Goal: Information Seeking & Learning: Find specific page/section

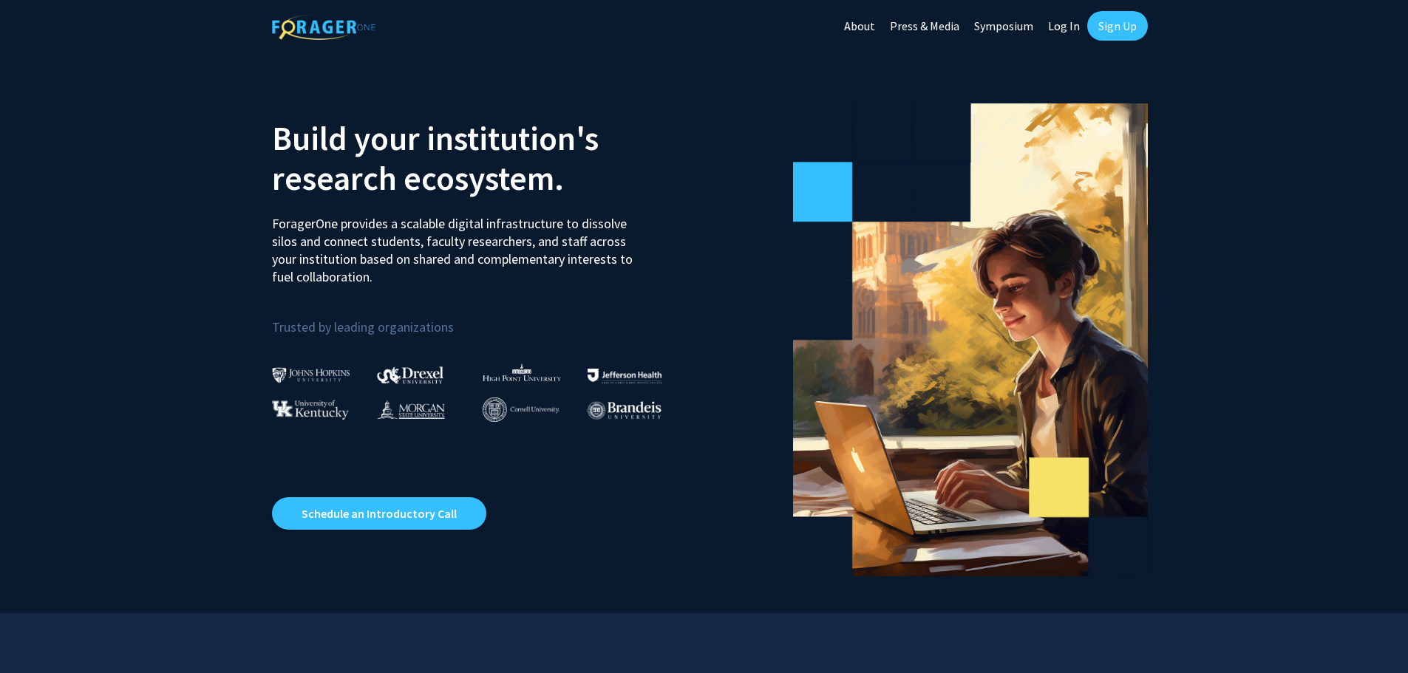
click at [1069, 24] on link "Log In" at bounding box center [1064, 26] width 47 height 52
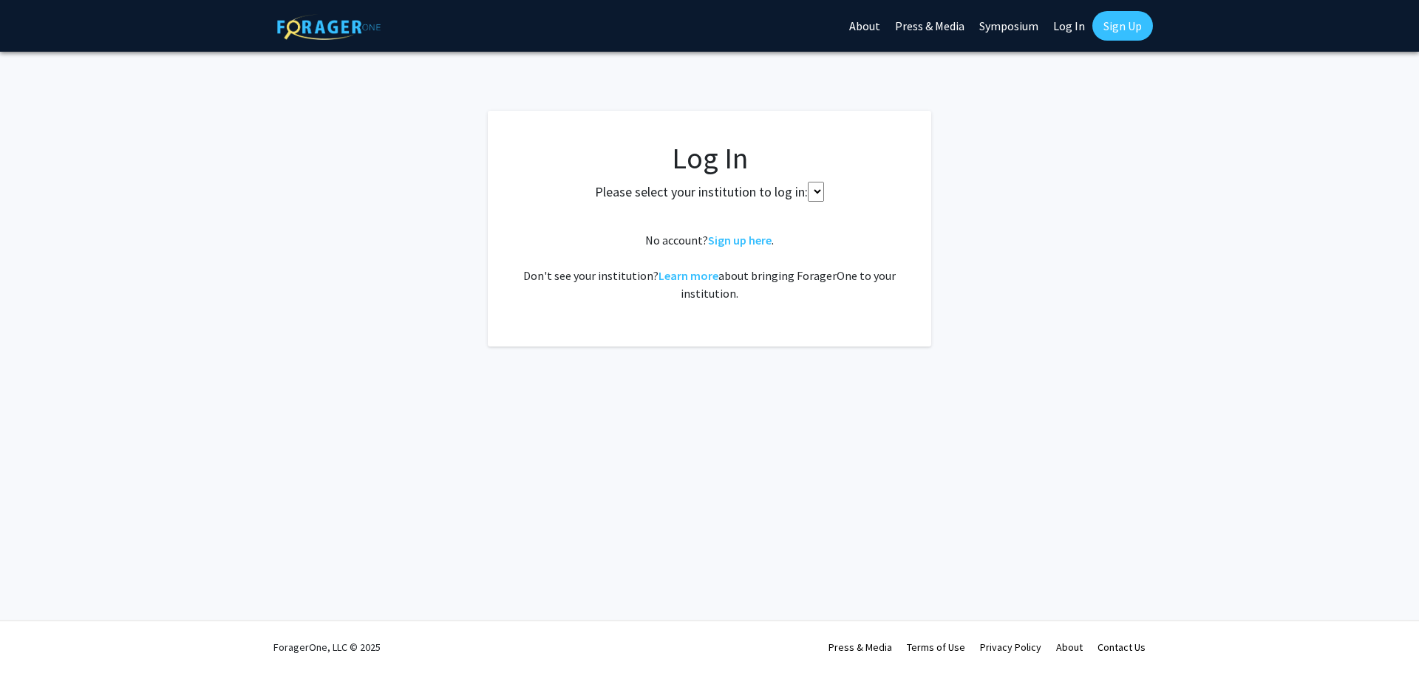
select select
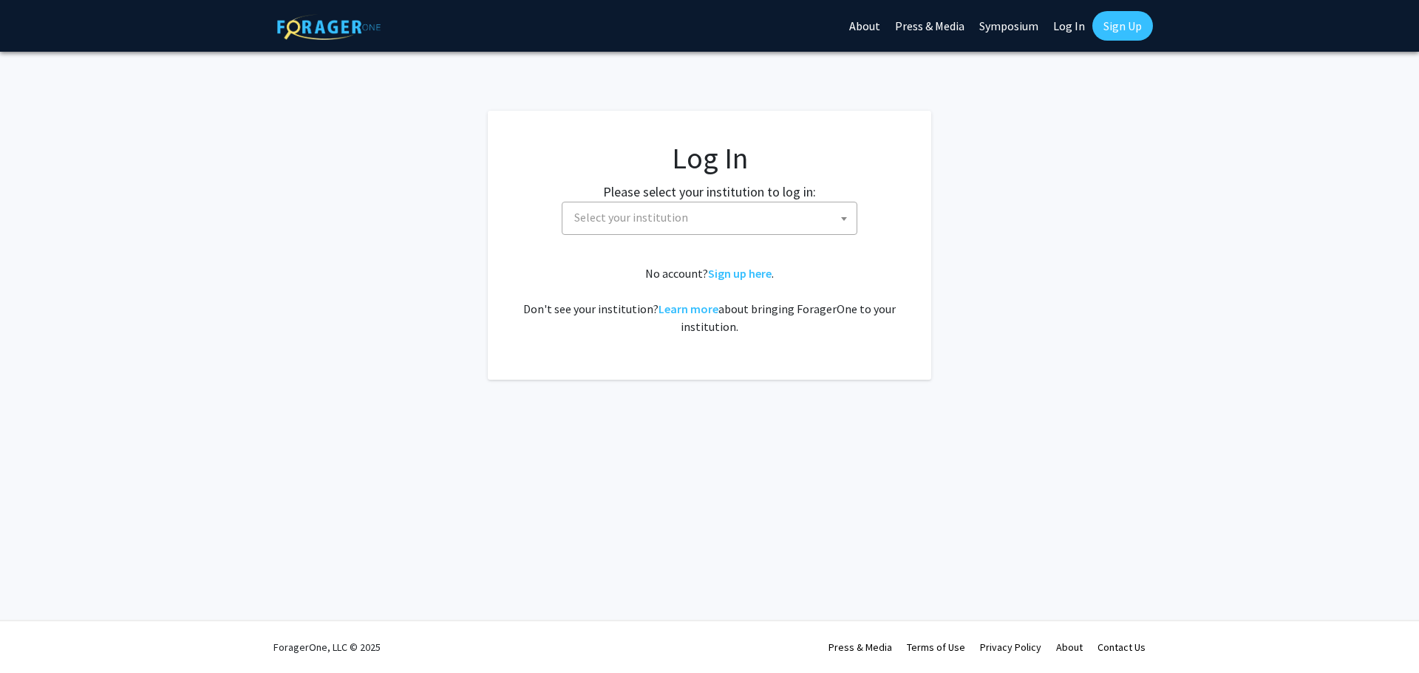
click at [800, 205] on span "Select your institution" at bounding box center [712, 218] width 288 height 30
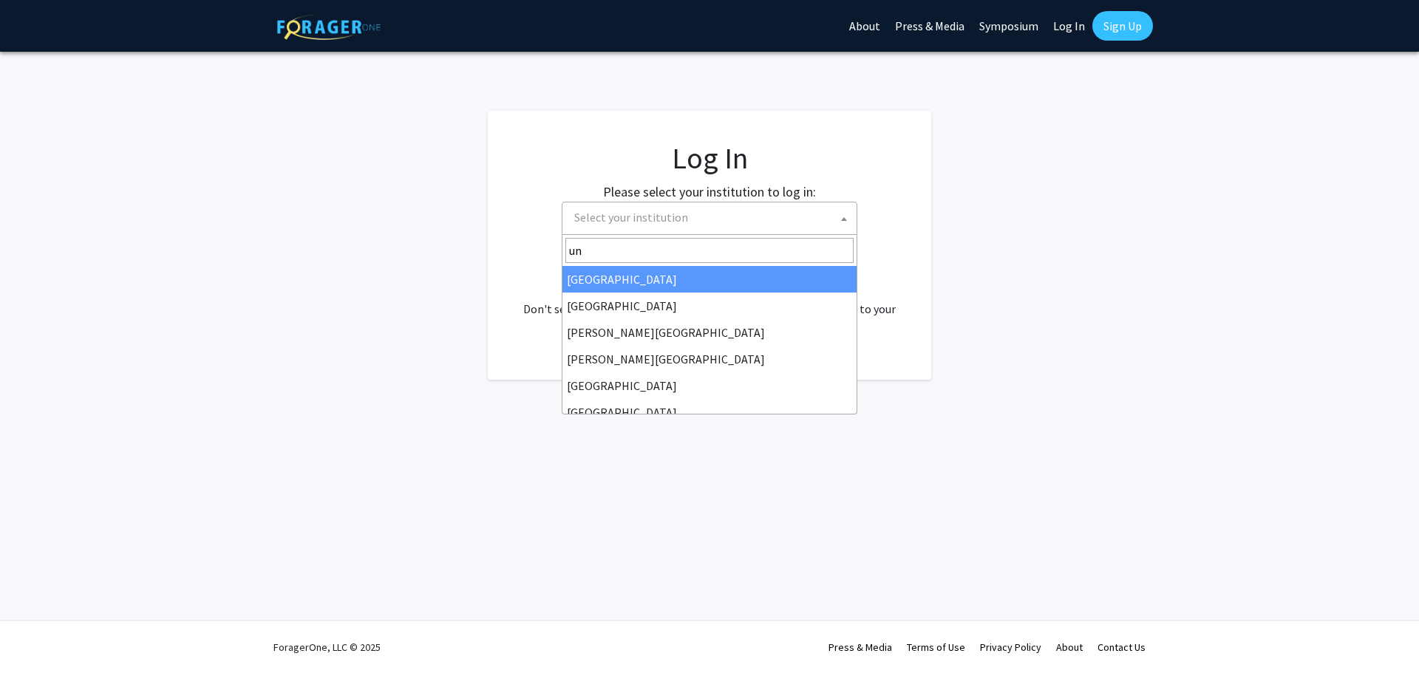
type input "u"
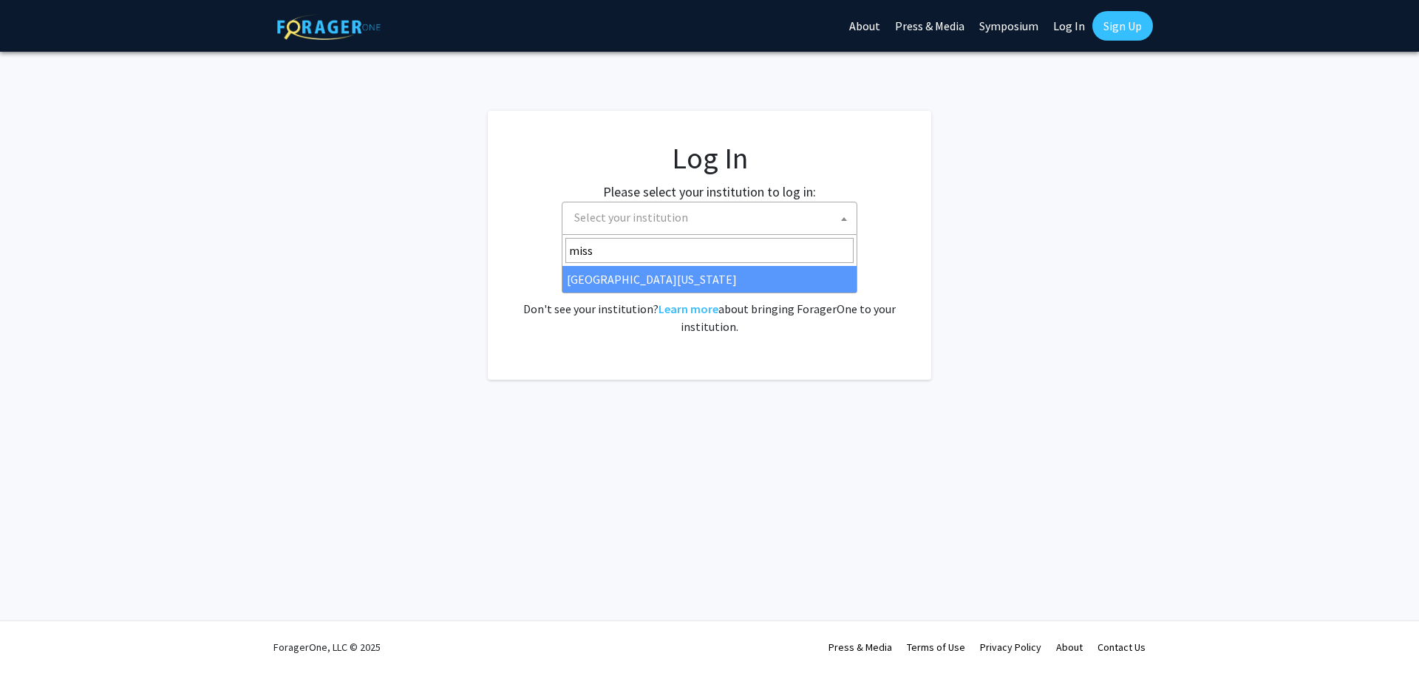
type input "miss"
select select "33"
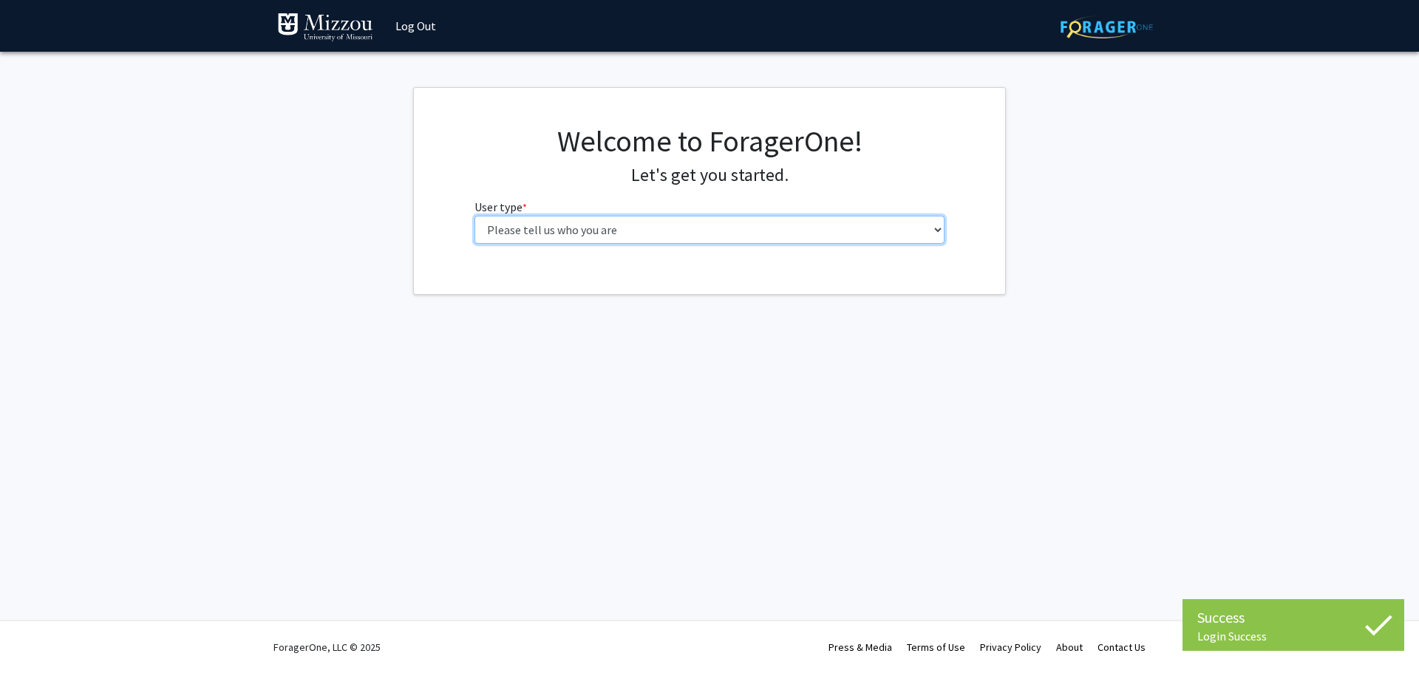
click at [511, 234] on select "Please tell us who you are Undergraduate Student Master's Student Doctoral Cand…" at bounding box center [709, 230] width 471 height 28
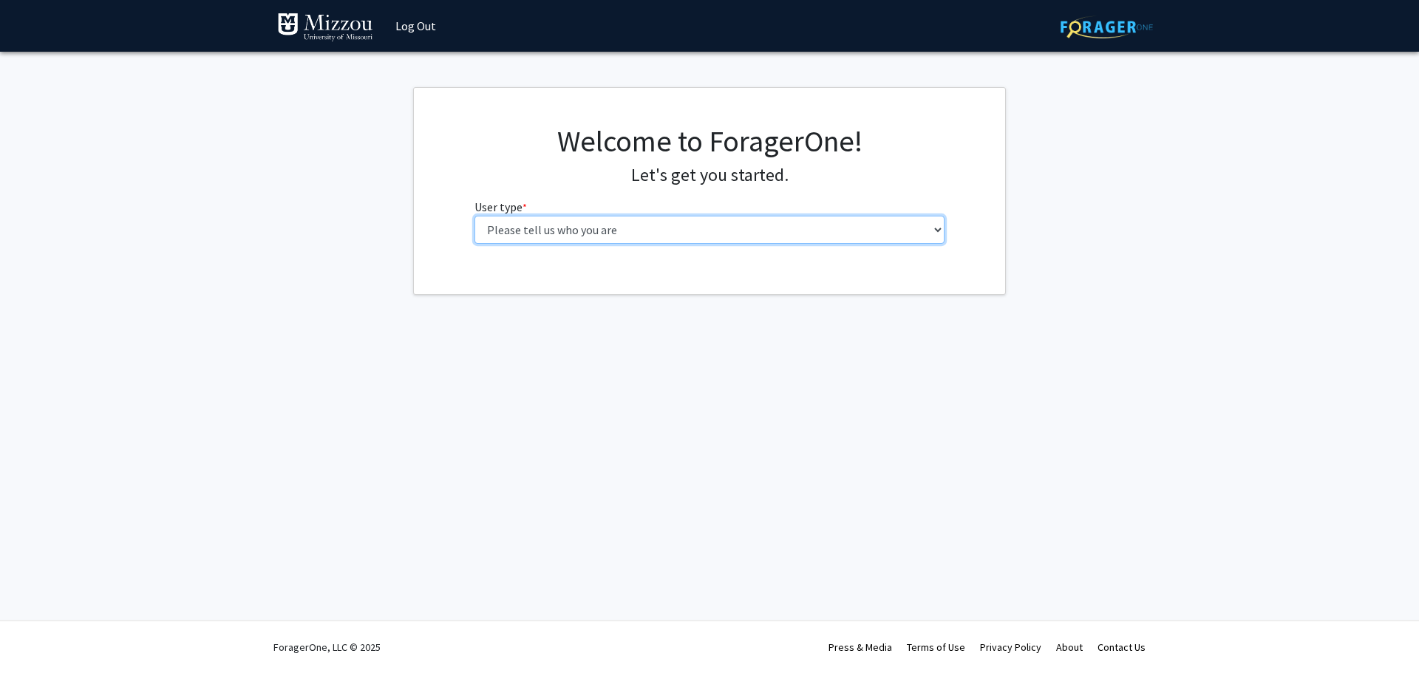
select select "6: adminAssistant"
click at [474, 216] on select "Please tell us who you are Undergraduate Student Master's Student Doctoral Cand…" at bounding box center [709, 230] width 471 height 28
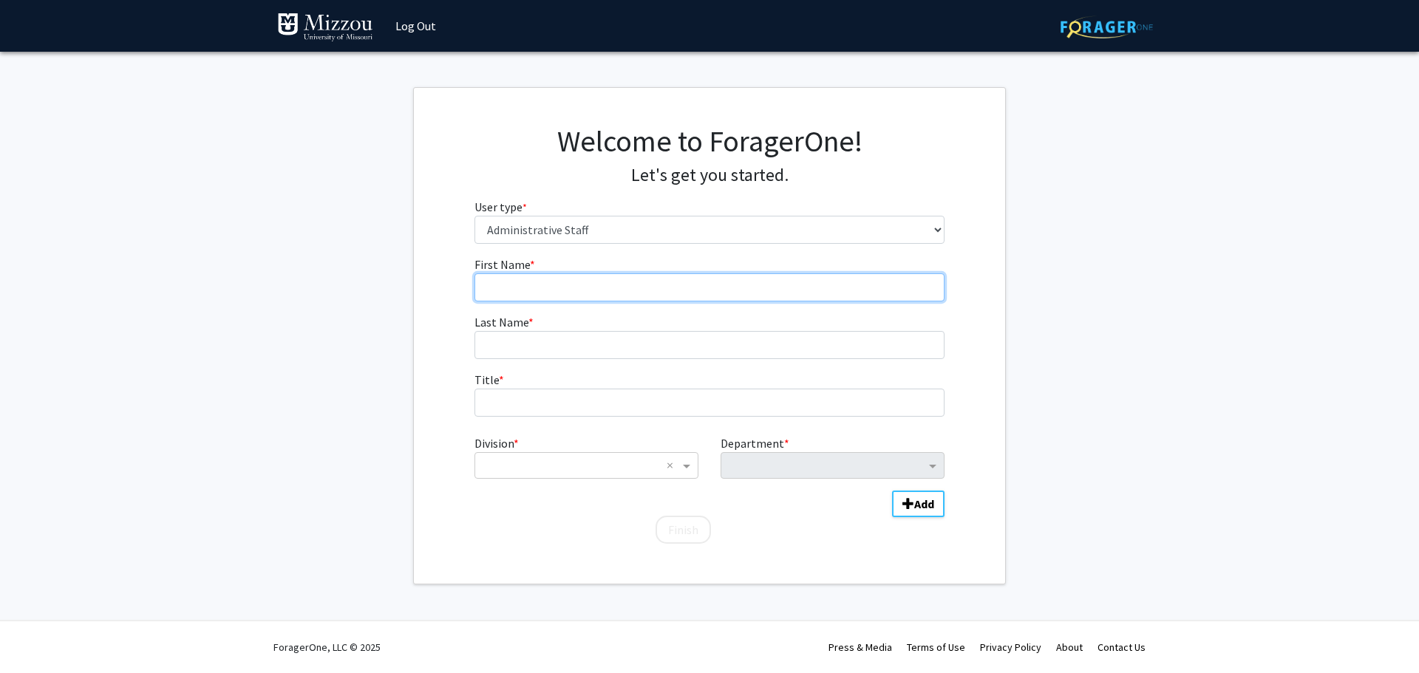
click at [519, 286] on input "First Name * required" at bounding box center [709, 287] width 471 height 28
type input "[PERSON_NAME]"
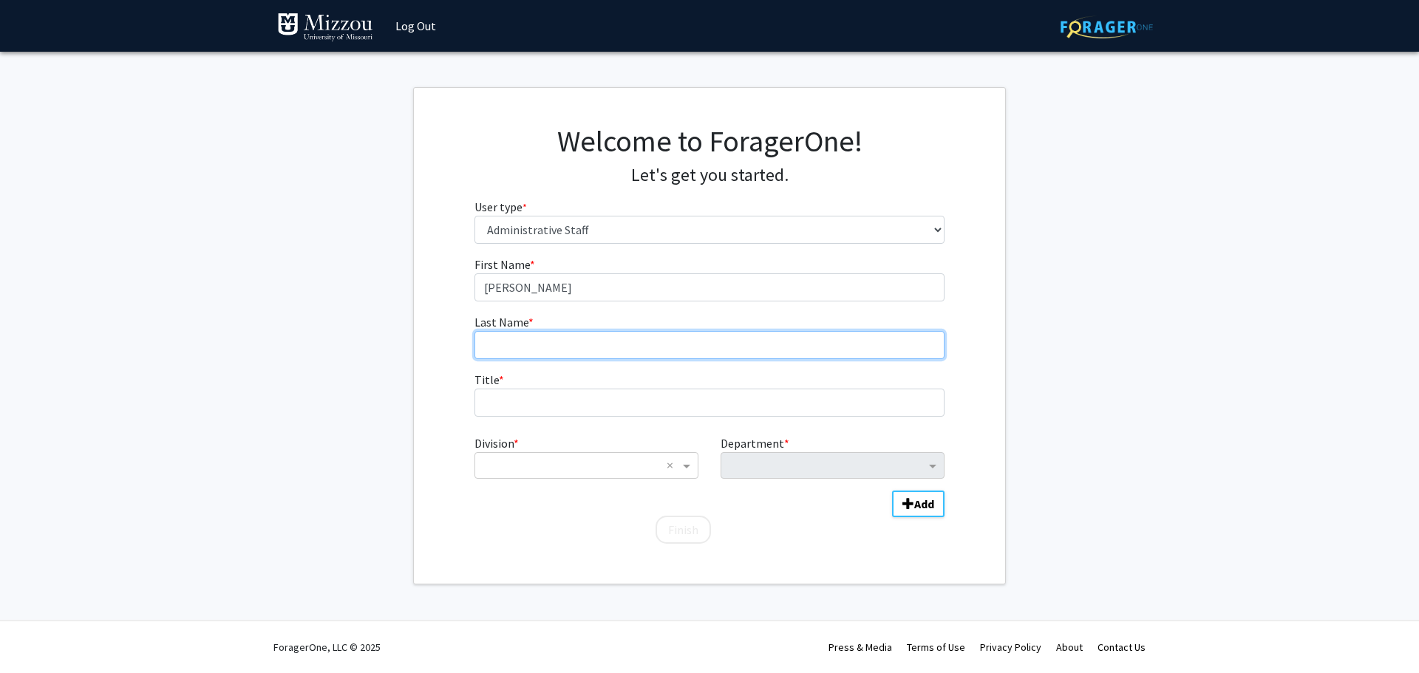
type input "[PERSON_NAME]"
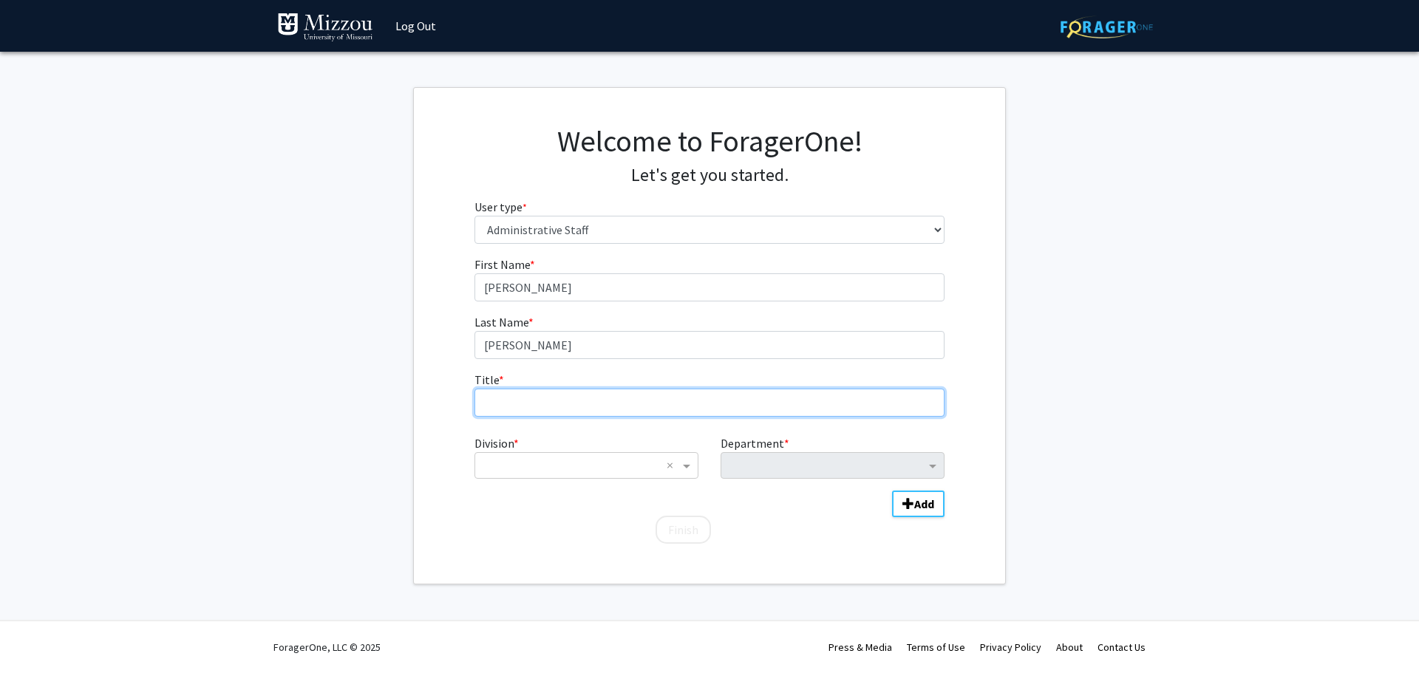
click at [526, 409] on input "Title * required" at bounding box center [709, 403] width 471 height 28
type input "Senior Academic Advisor"
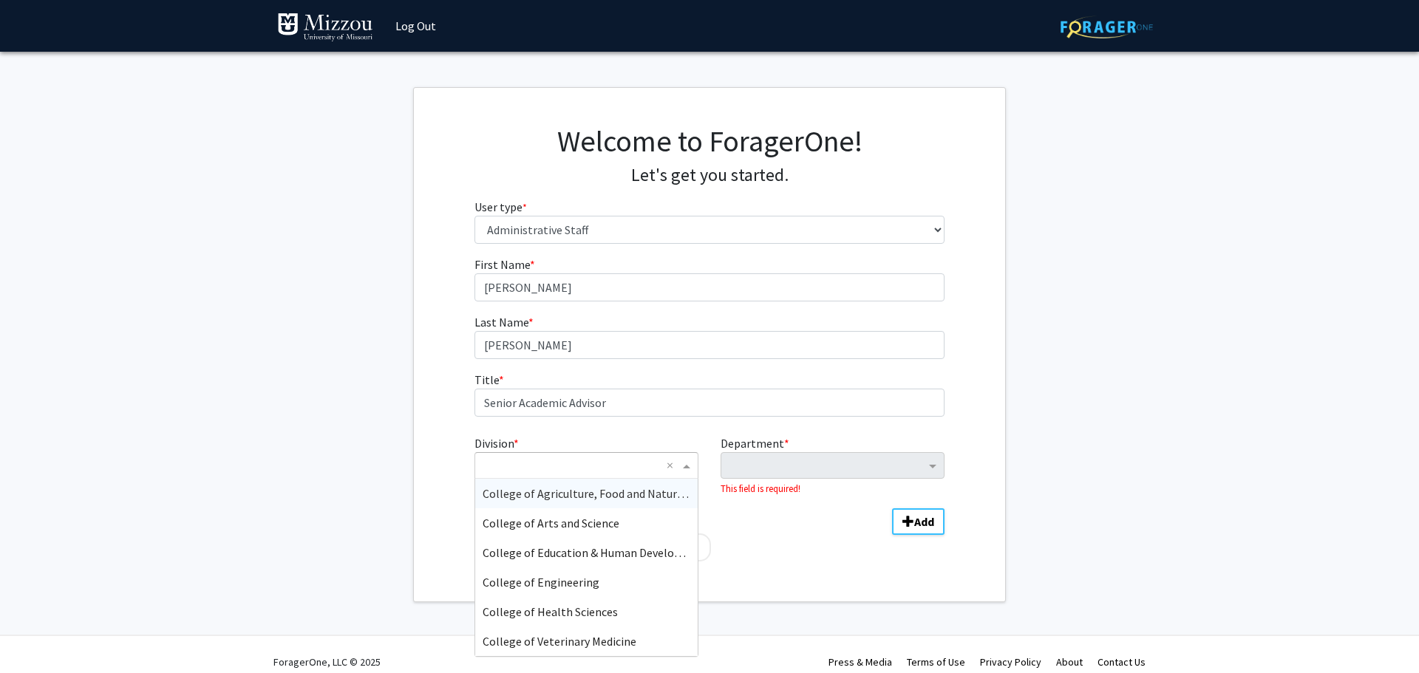
click at [550, 476] on div "× ×" at bounding box center [586, 465] width 224 height 27
click at [543, 492] on span "College of Agriculture, Food and Natural Resources" at bounding box center [606, 493] width 258 height 15
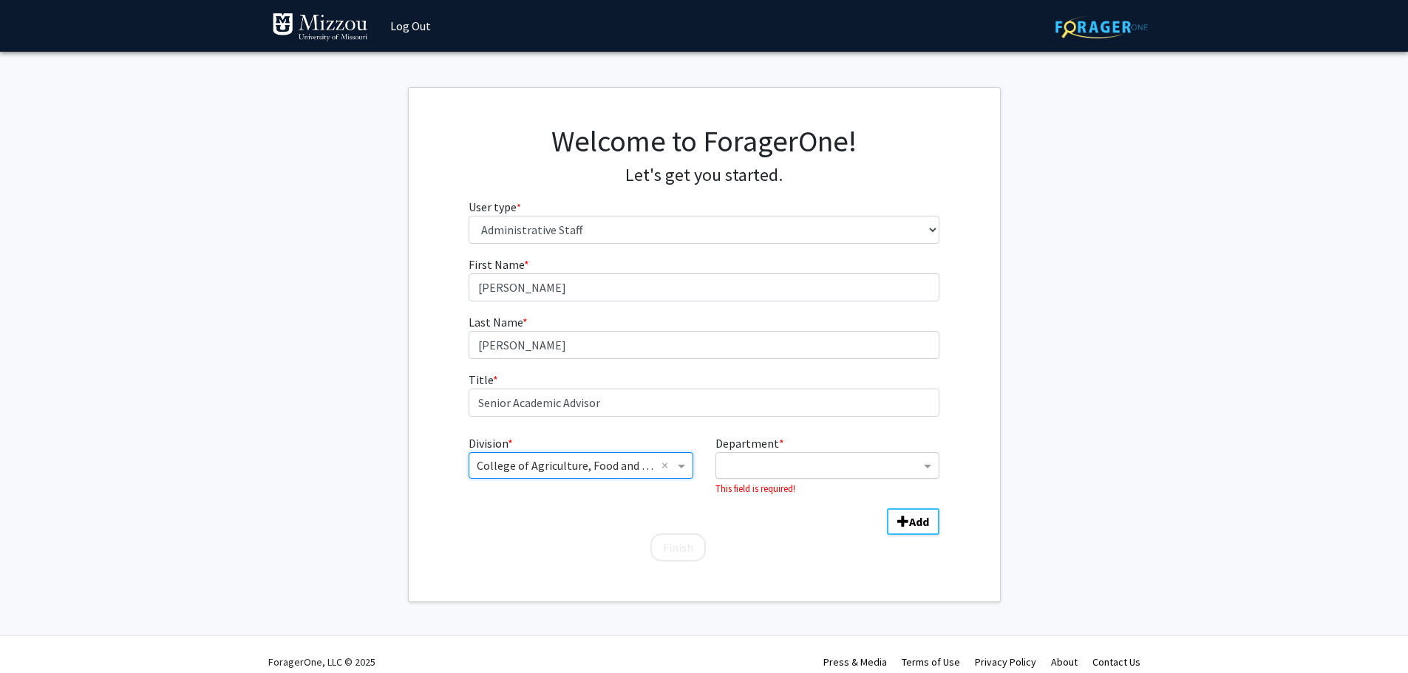
click at [757, 475] on div "Department" at bounding box center [820, 467] width 199 height 20
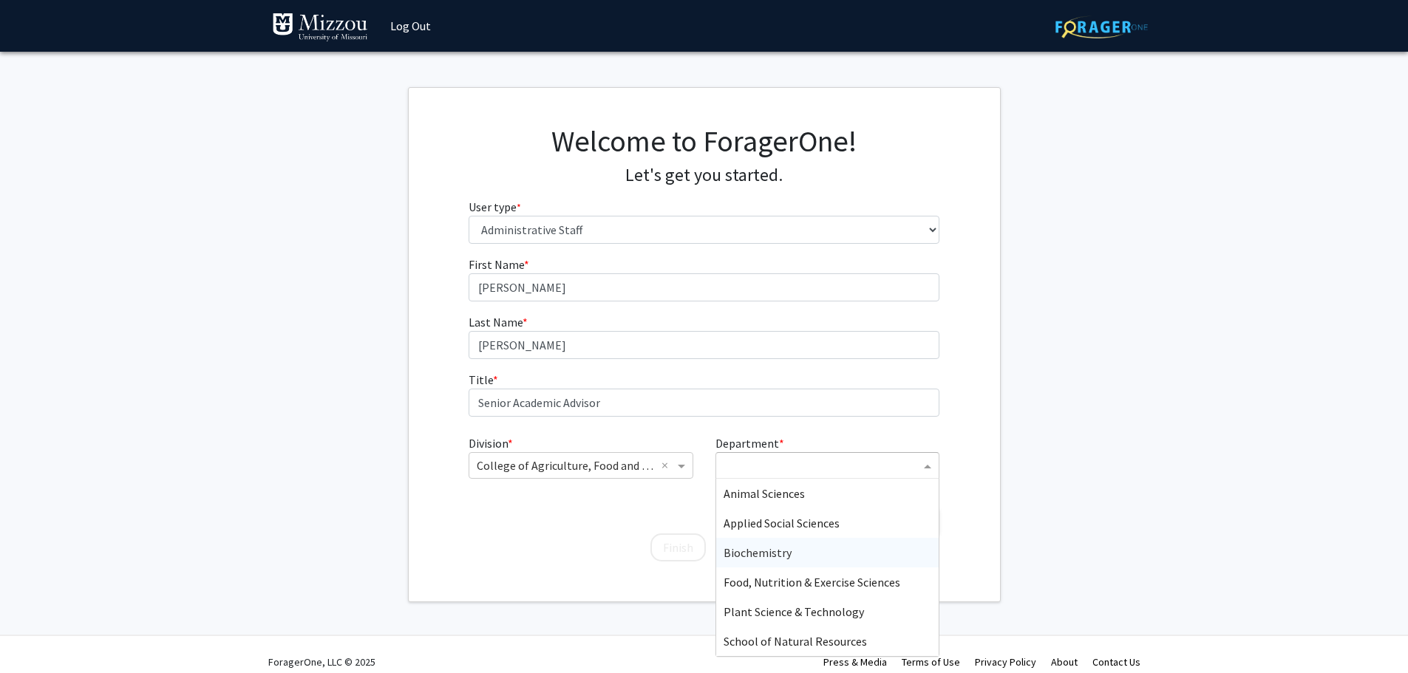
click at [770, 555] on span "Biochemistry" at bounding box center [758, 552] width 68 height 15
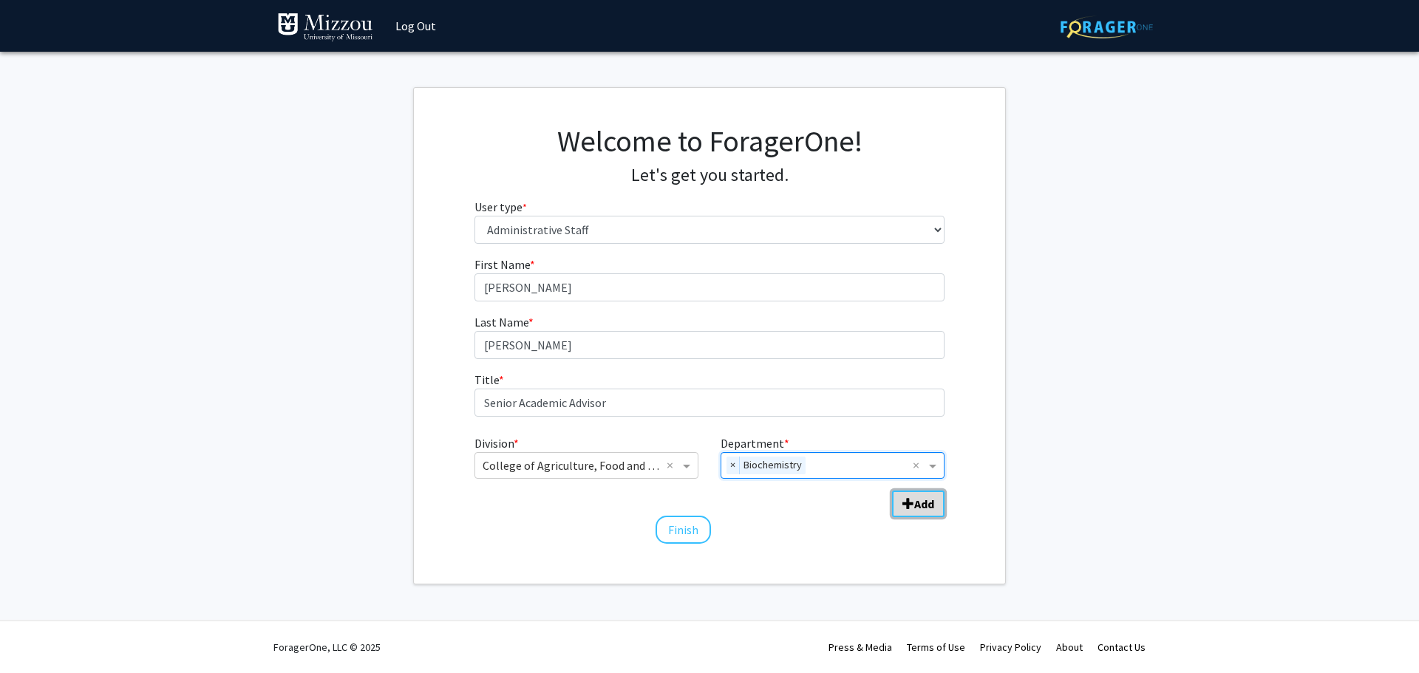
click at [926, 511] on button "Add" at bounding box center [918, 504] width 52 height 27
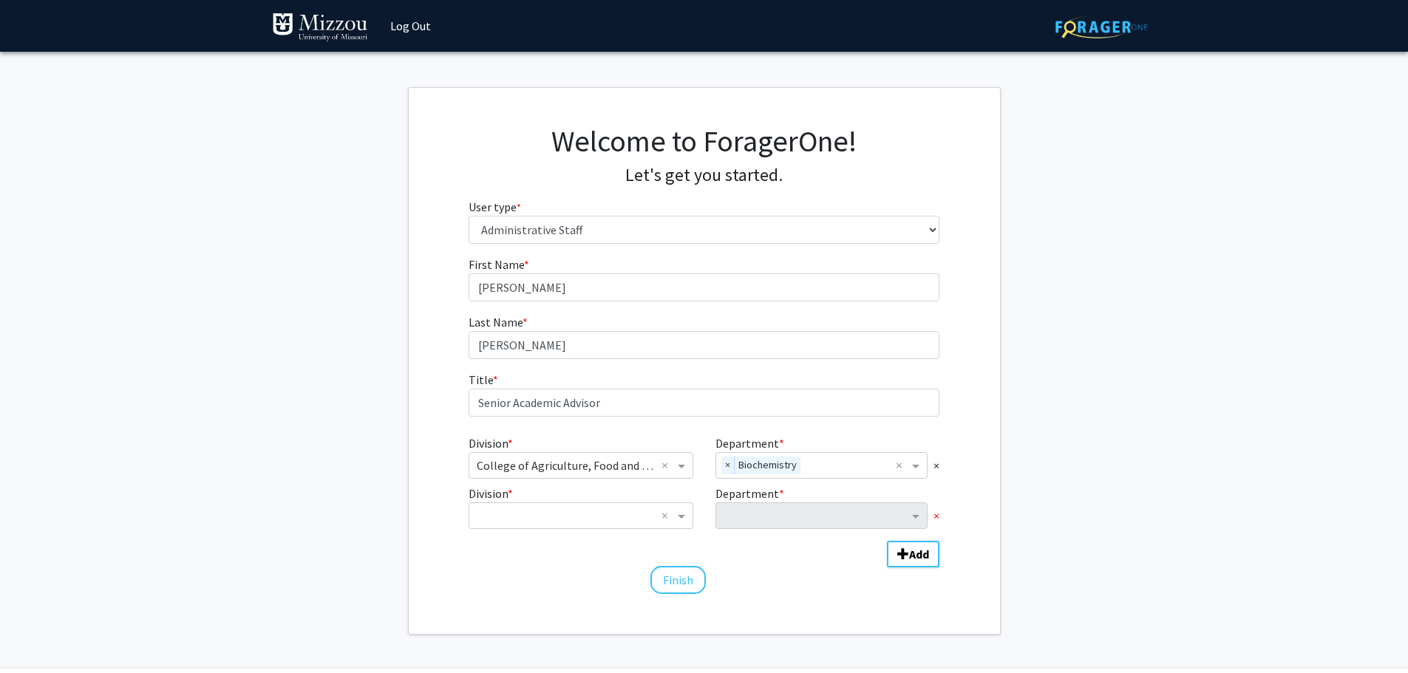
click at [939, 515] on span "×" at bounding box center [936, 516] width 6 height 18
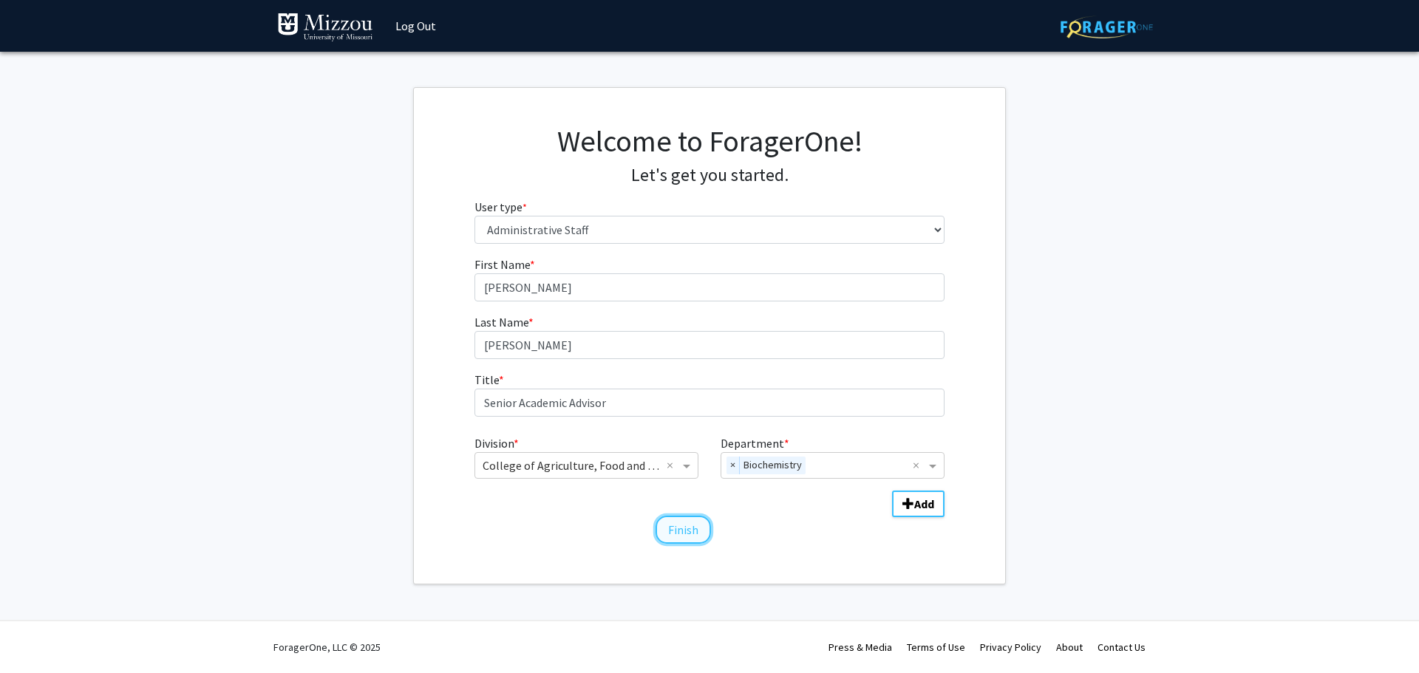
click at [681, 537] on button "Finish" at bounding box center [683, 530] width 55 height 28
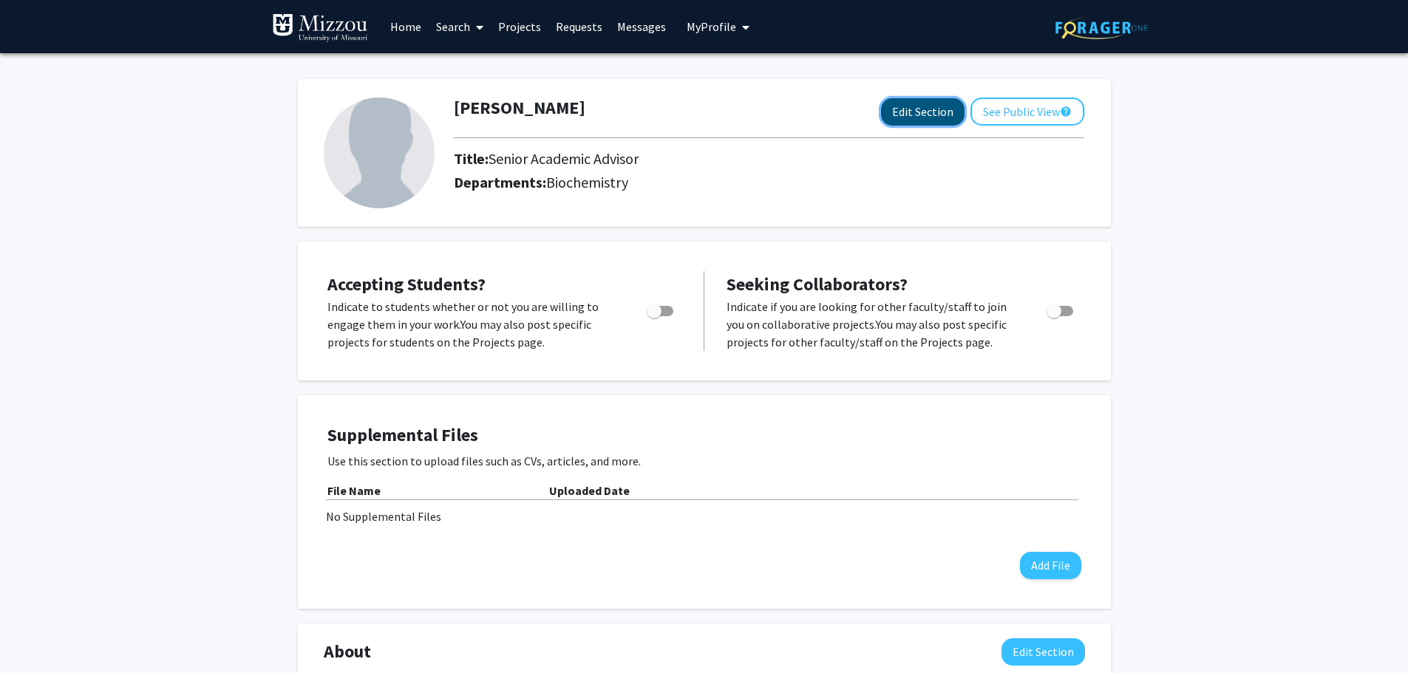
click at [910, 102] on button "Edit Section" at bounding box center [923, 111] width 84 height 27
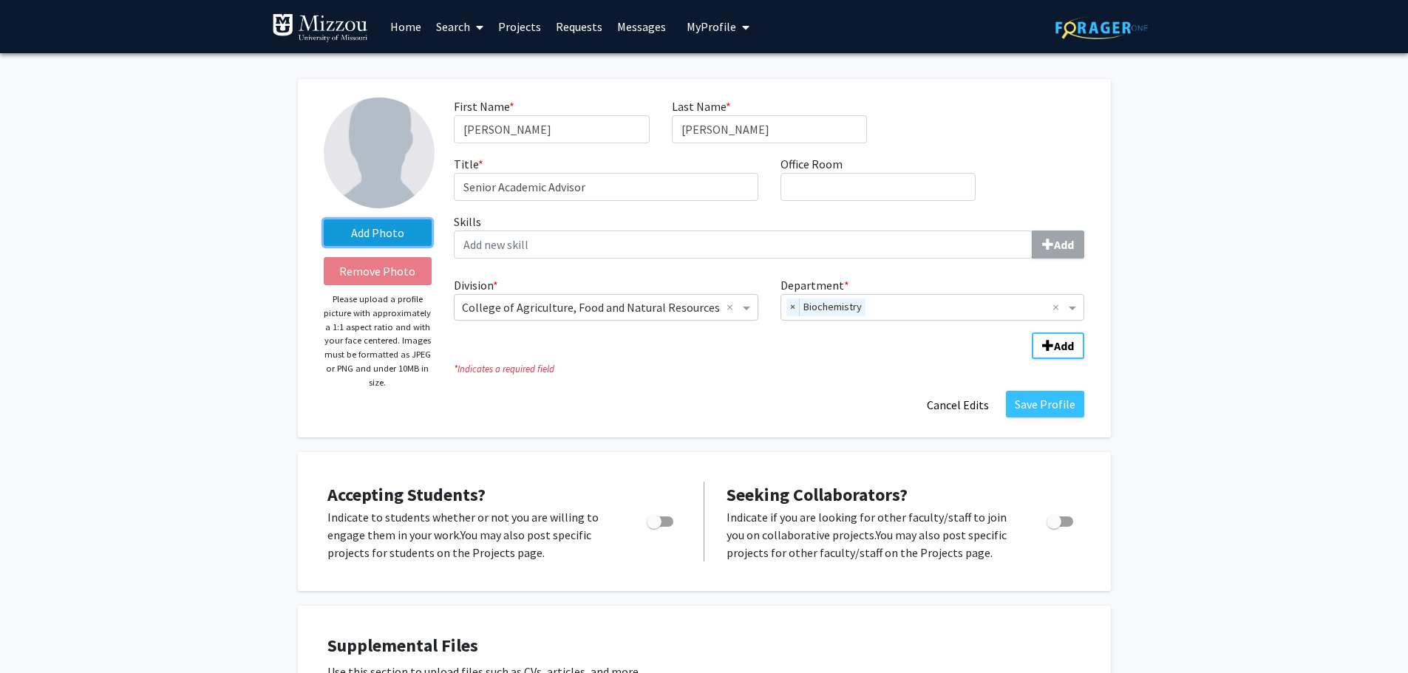
click at [370, 229] on label "Add Photo" at bounding box center [378, 233] width 109 height 27
click at [0, 0] on input "Add Photo" at bounding box center [0, 0] width 0 height 0
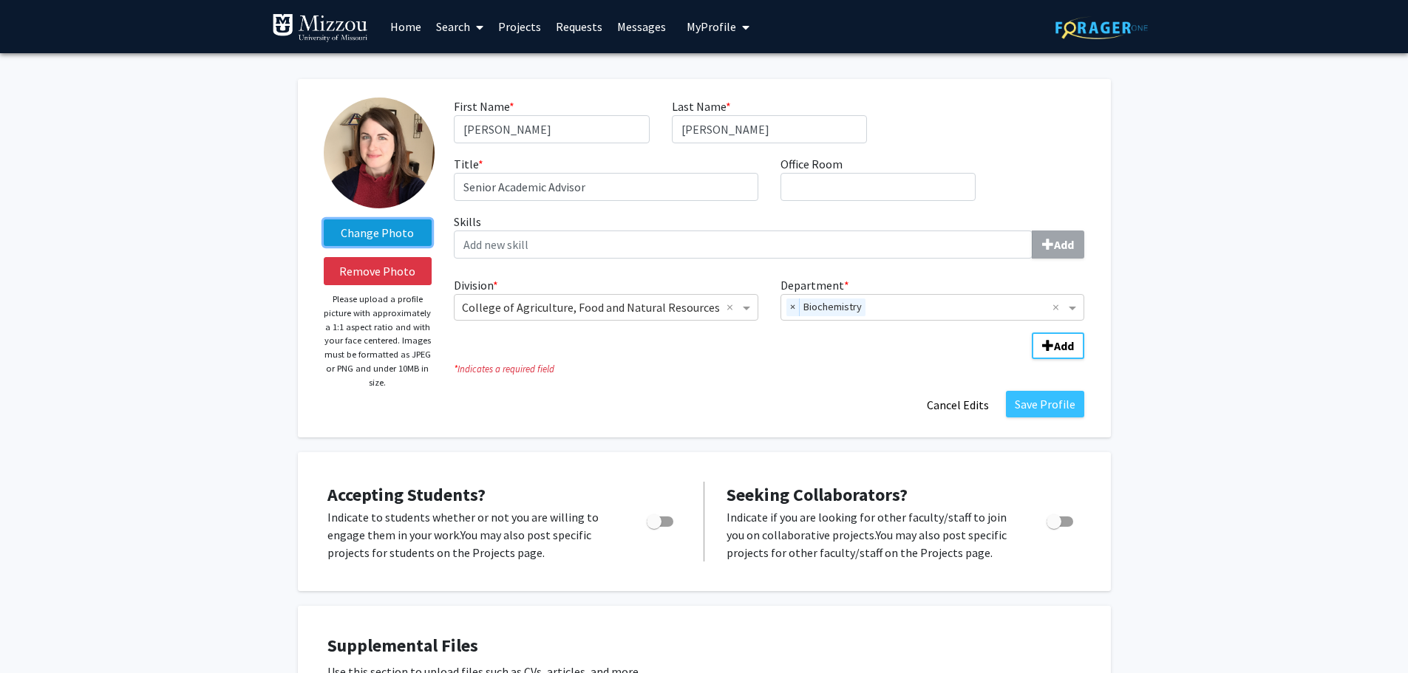
click at [382, 236] on label "Change Photo" at bounding box center [378, 233] width 109 height 27
click at [0, 0] on input "Change Photo" at bounding box center [0, 0] width 0 height 0
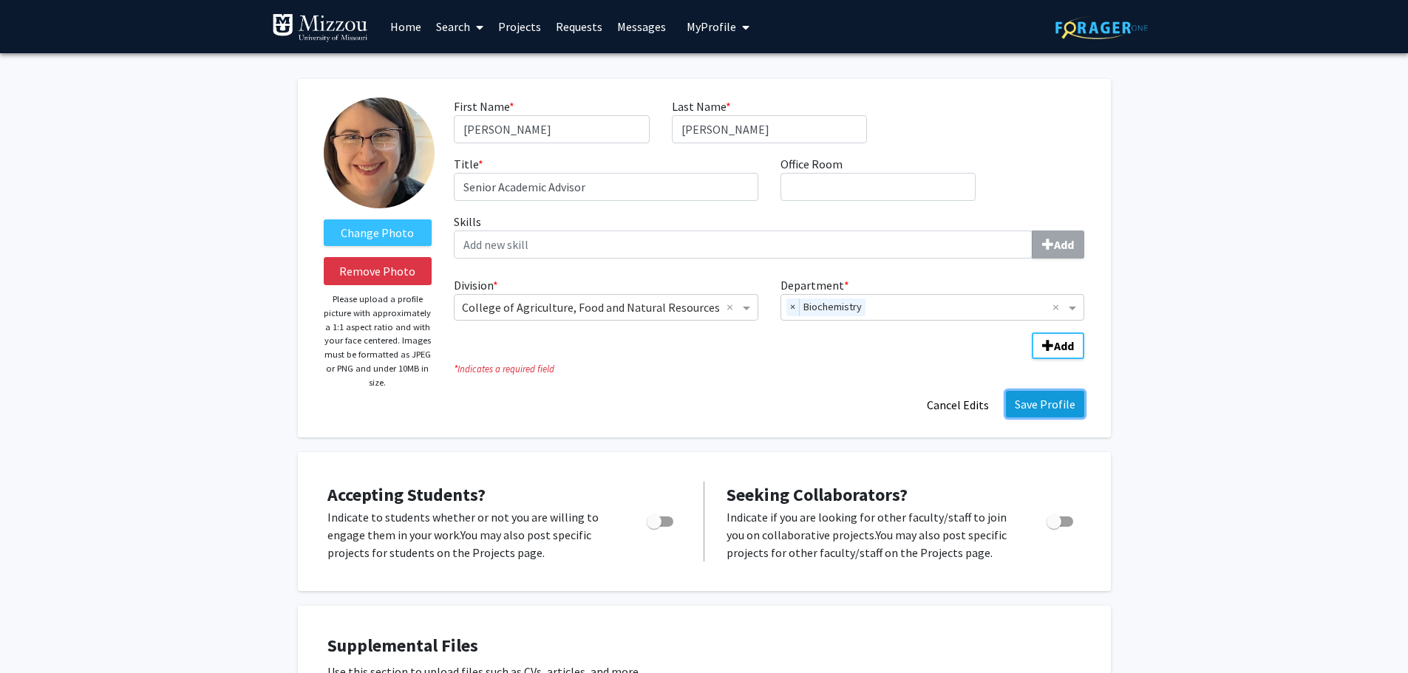
click at [1046, 410] on button "Save Profile" at bounding box center [1045, 404] width 78 height 27
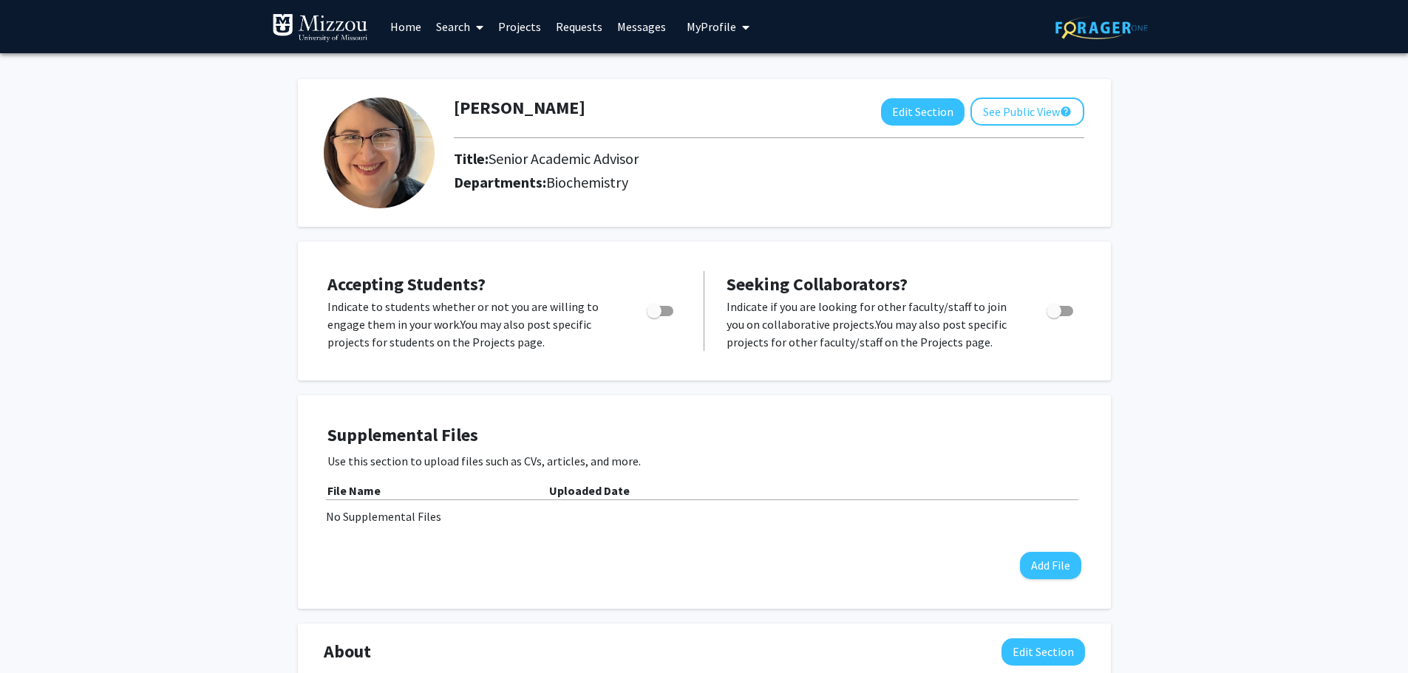
click at [477, 30] on icon at bounding box center [479, 27] width 7 height 12
click at [478, 63] on span "Faculty/Staff" at bounding box center [483, 68] width 109 height 30
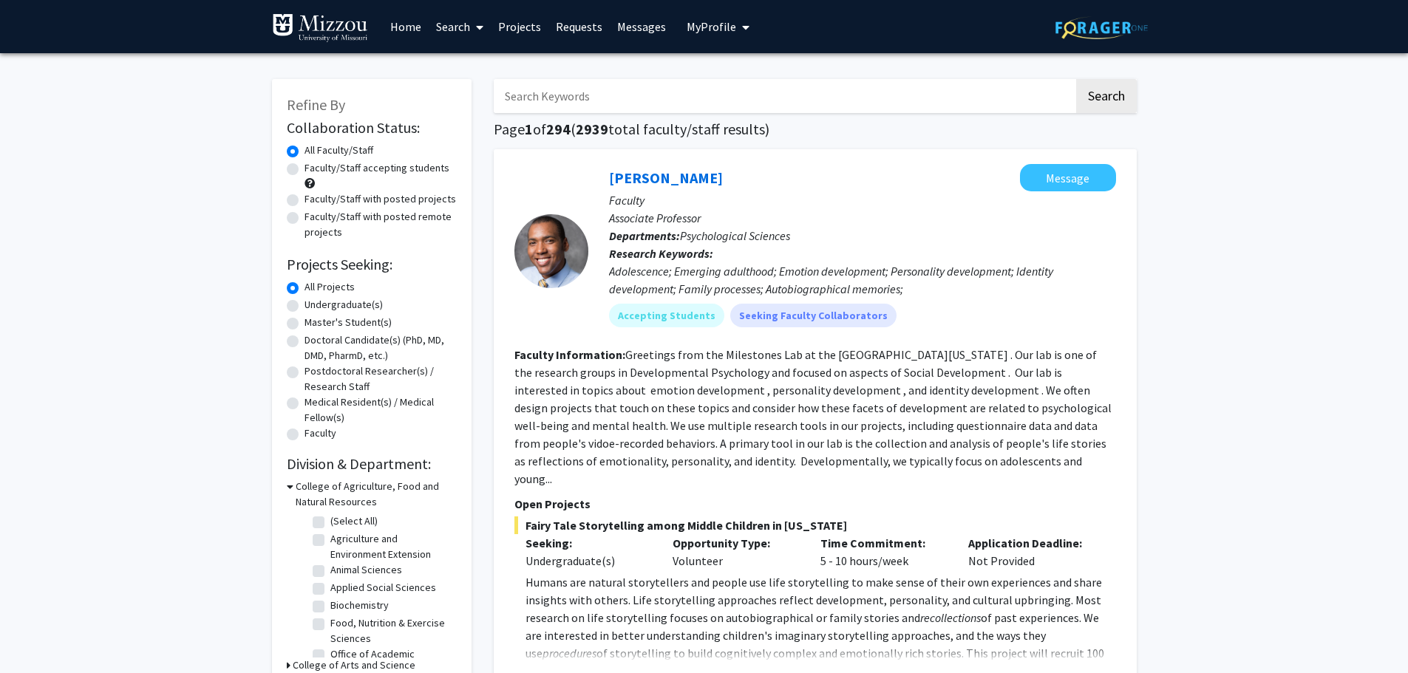
click at [304, 309] on label "Undergraduate(s)" at bounding box center [343, 305] width 78 height 16
click at [304, 307] on input "Undergraduate(s)" at bounding box center [309, 302] width 10 height 10
radio input "true"
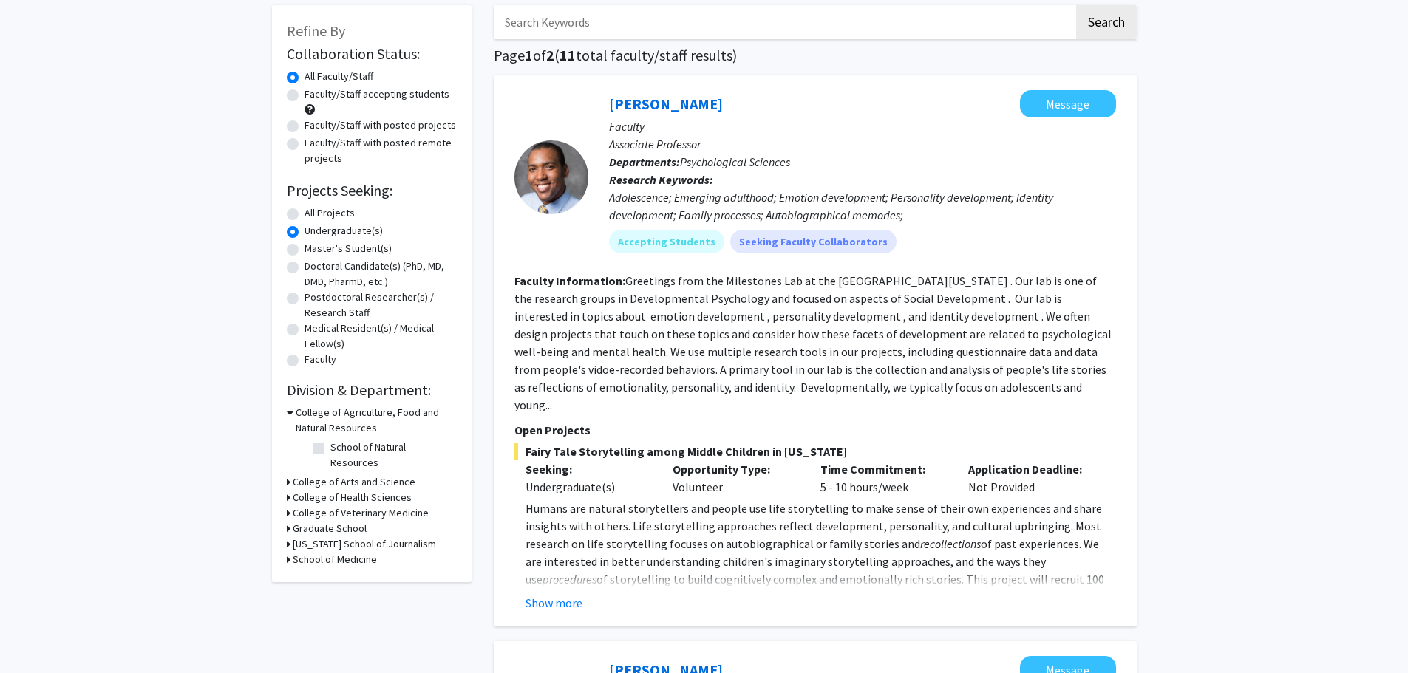
click at [288, 412] on icon at bounding box center [290, 413] width 7 height 16
click at [288, 412] on icon at bounding box center [289, 413] width 4 height 16
click at [333, 415] on h3 "College of Agriculture, Food and Natural Resources" at bounding box center [376, 420] width 161 height 31
click at [333, 415] on h3 "College of Agriculture, Food and Natural Resources" at bounding box center [375, 420] width 164 height 31
click at [288, 490] on icon at bounding box center [289, 498] width 4 height 16
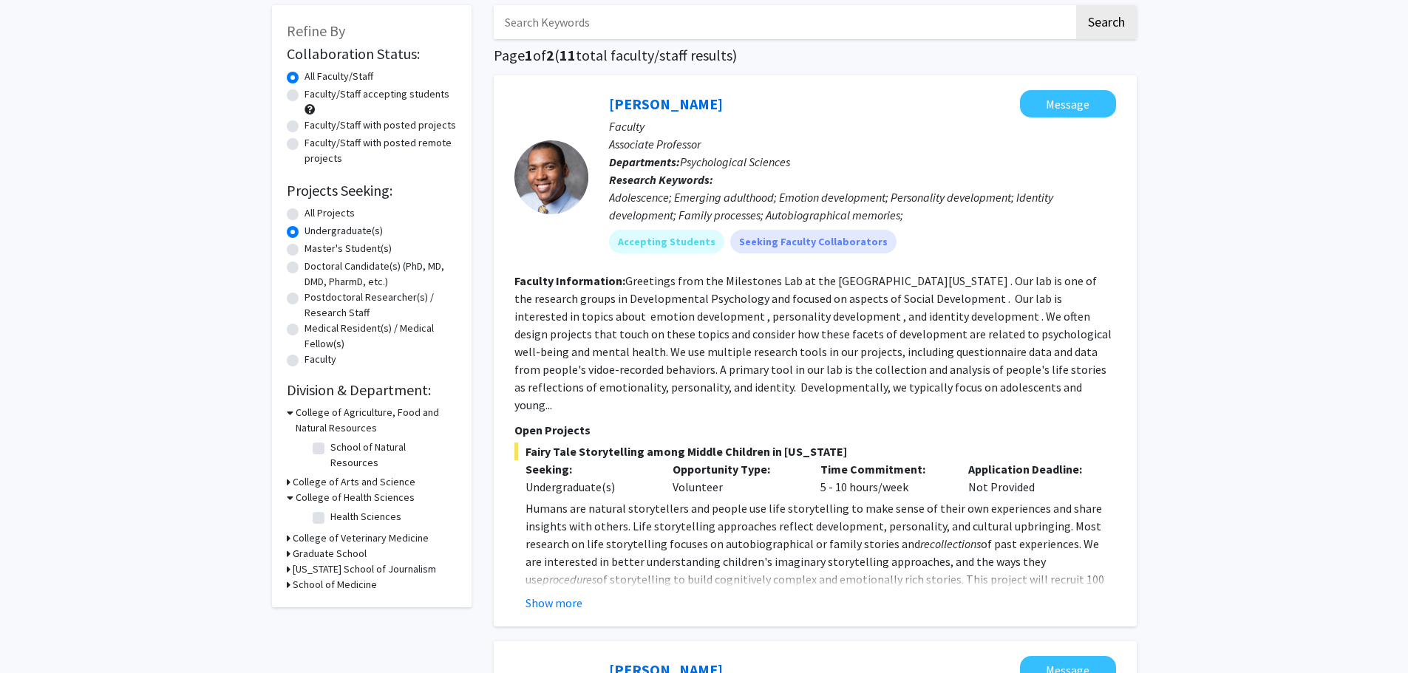
click at [288, 474] on icon at bounding box center [289, 482] width 4 height 16
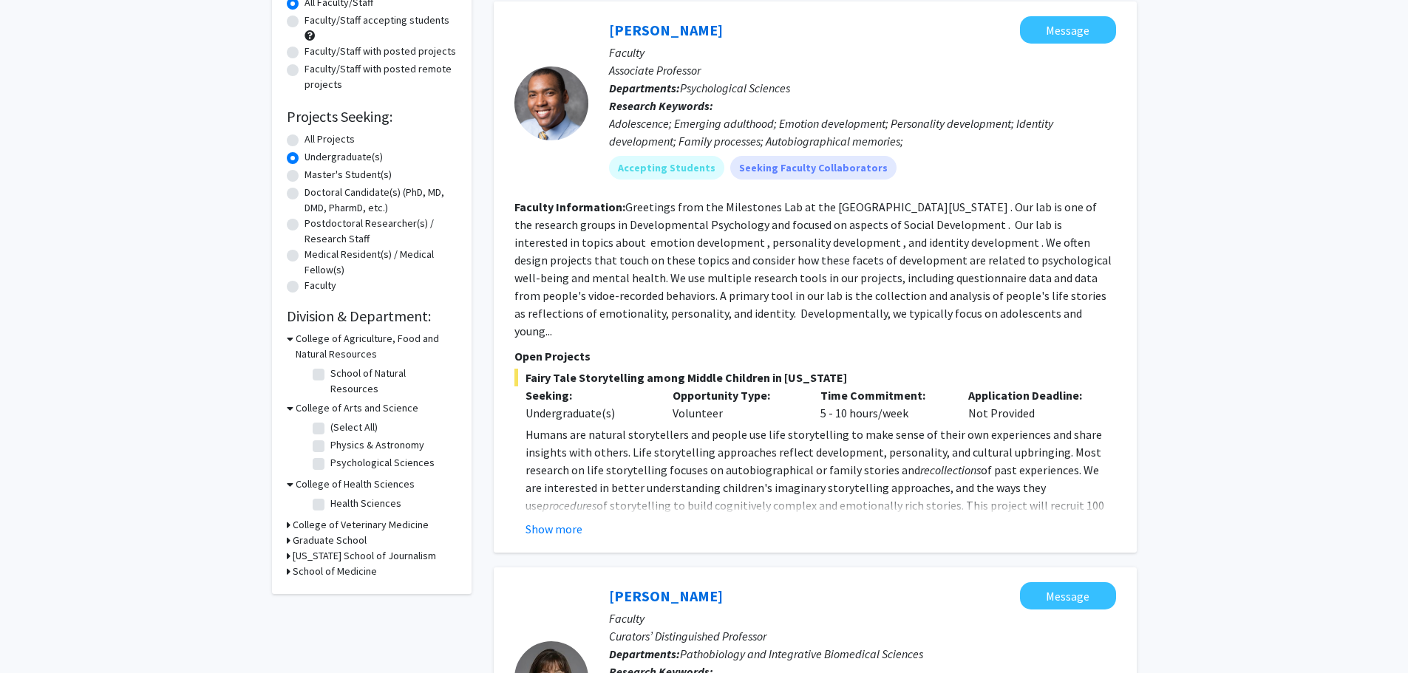
scroll to position [222, 0]
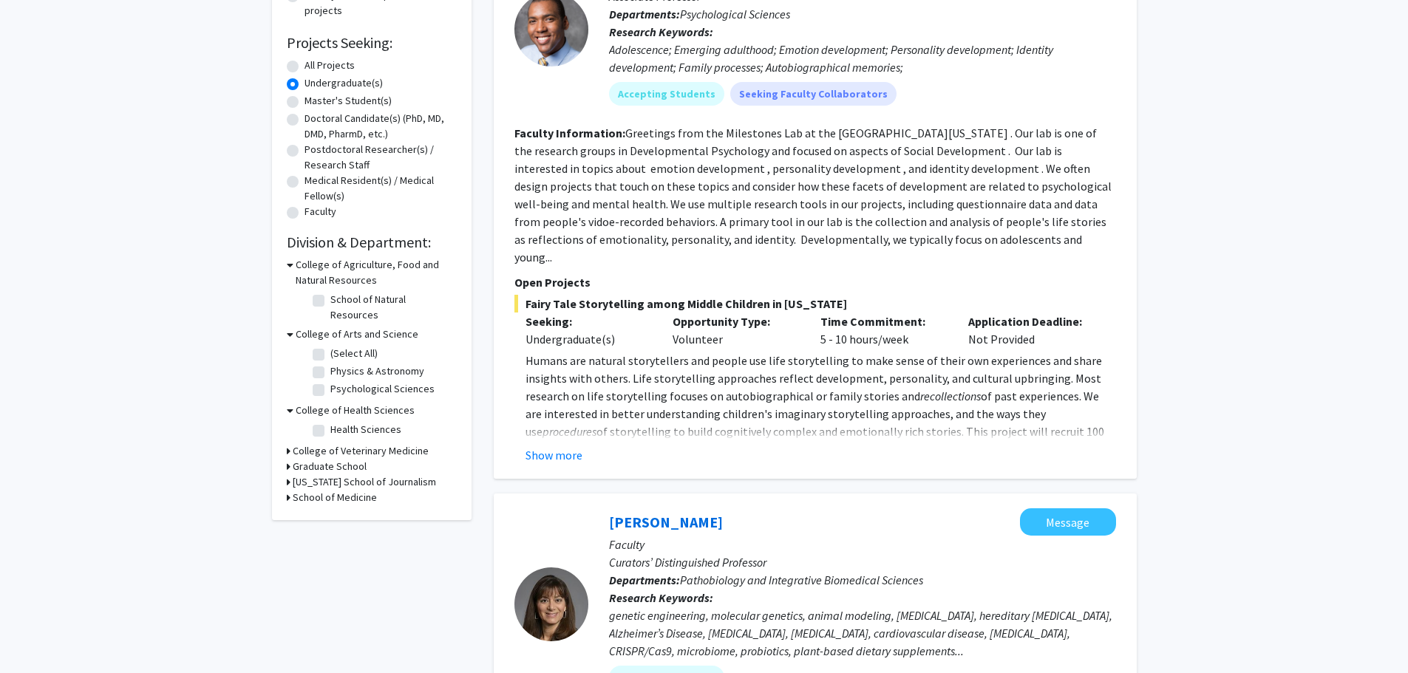
click at [289, 443] on icon at bounding box center [289, 451] width 4 height 16
click at [330, 463] on label "Pathobiology and Integrative Biomedical Sciences" at bounding box center [391, 486] width 123 height 47
click at [330, 463] on input "Pathobiology and Integrative Biomedical Sciences" at bounding box center [335, 468] width 10 height 10
checkbox input "true"
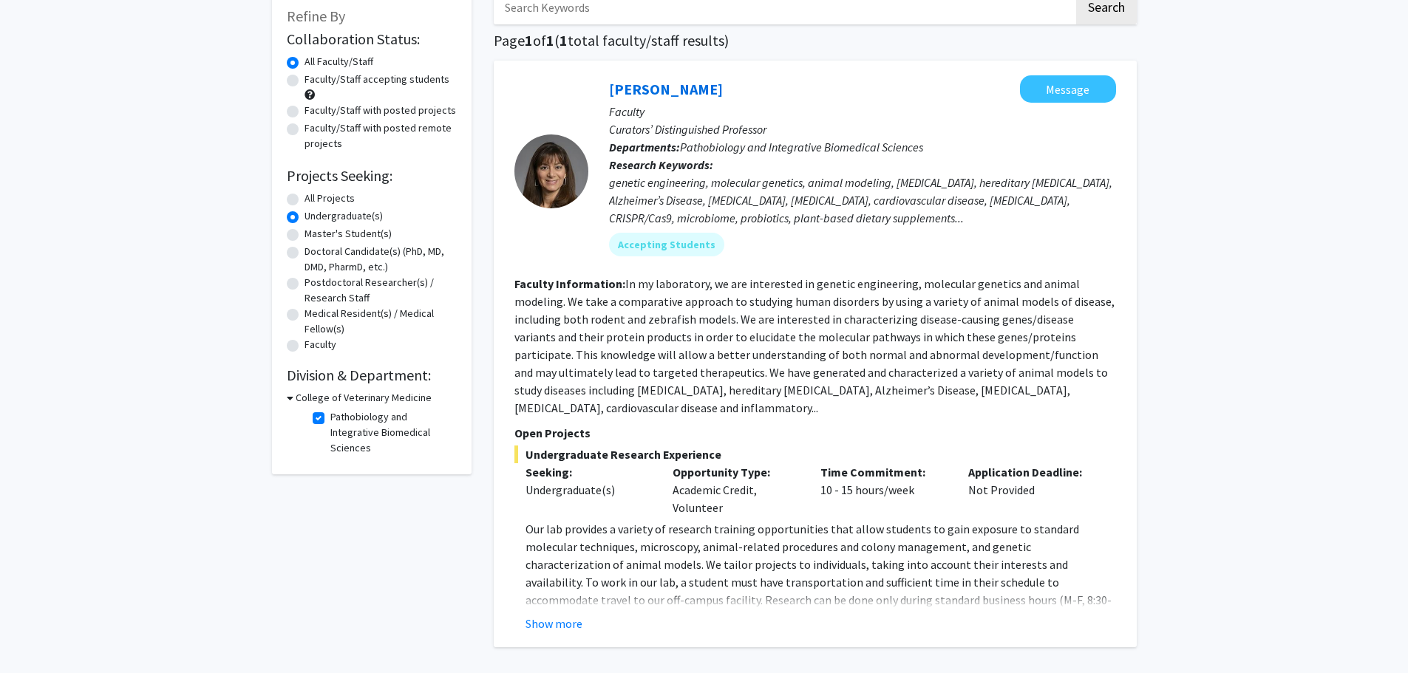
scroll to position [208, 0]
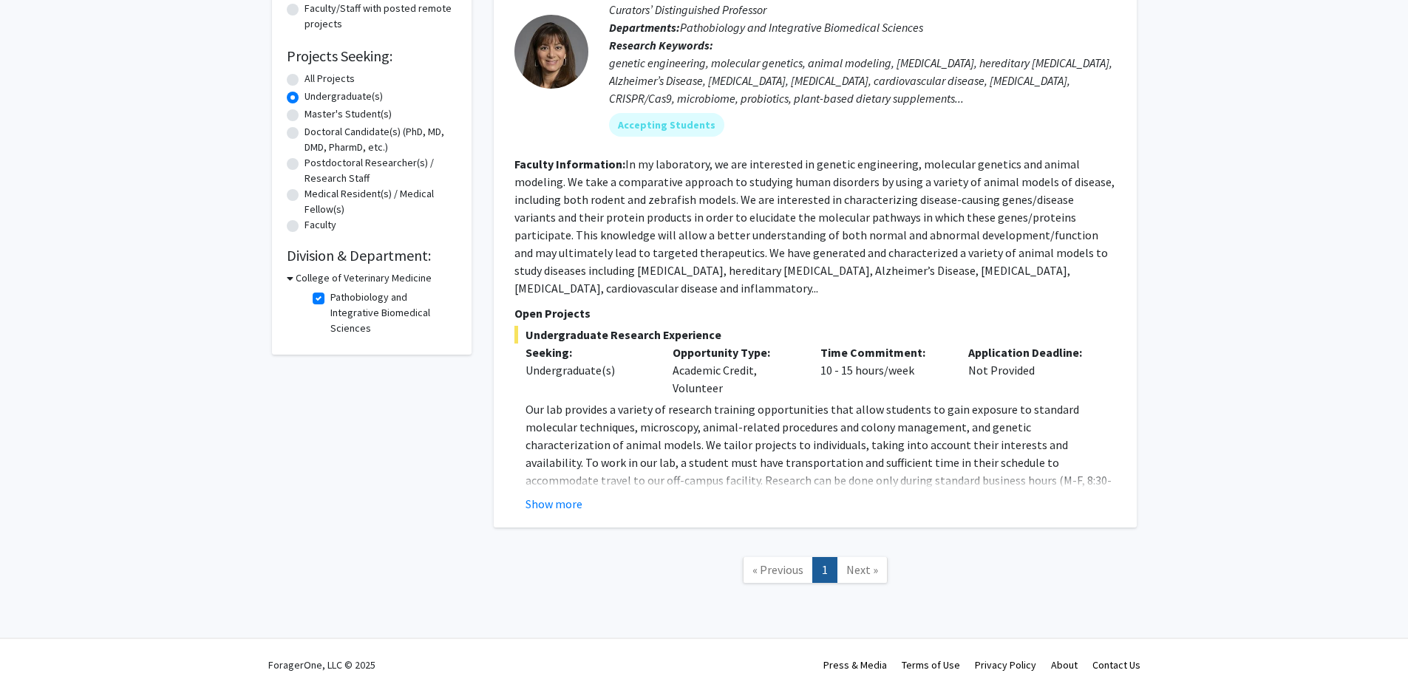
drag, startPoint x: 313, startPoint y: 296, endPoint x: 315, endPoint y: 304, distance: 7.7
click at [330, 296] on label "Pathobiology and Integrative Biomedical Sciences" at bounding box center [391, 313] width 123 height 47
click at [330, 296] on input "Pathobiology and Integrative Biomedical Sciences" at bounding box center [335, 295] width 10 height 10
checkbox input "false"
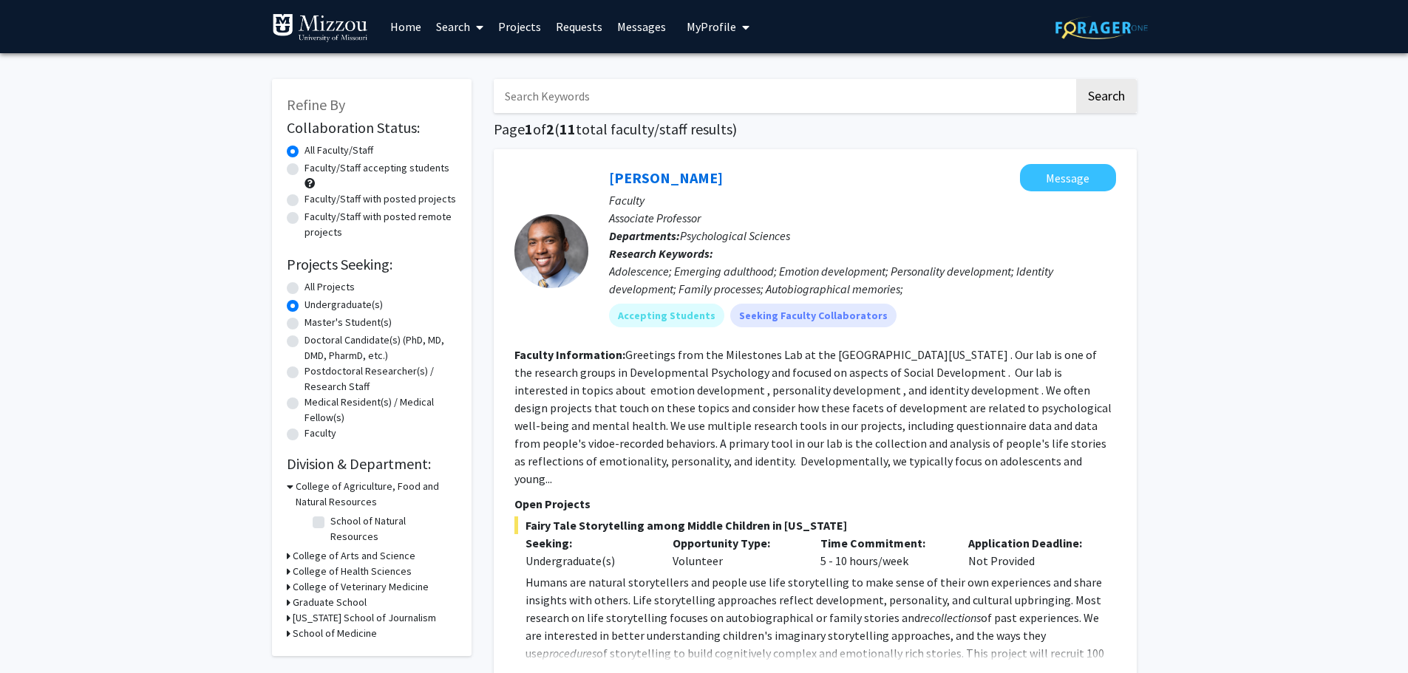
scroll to position [74, 0]
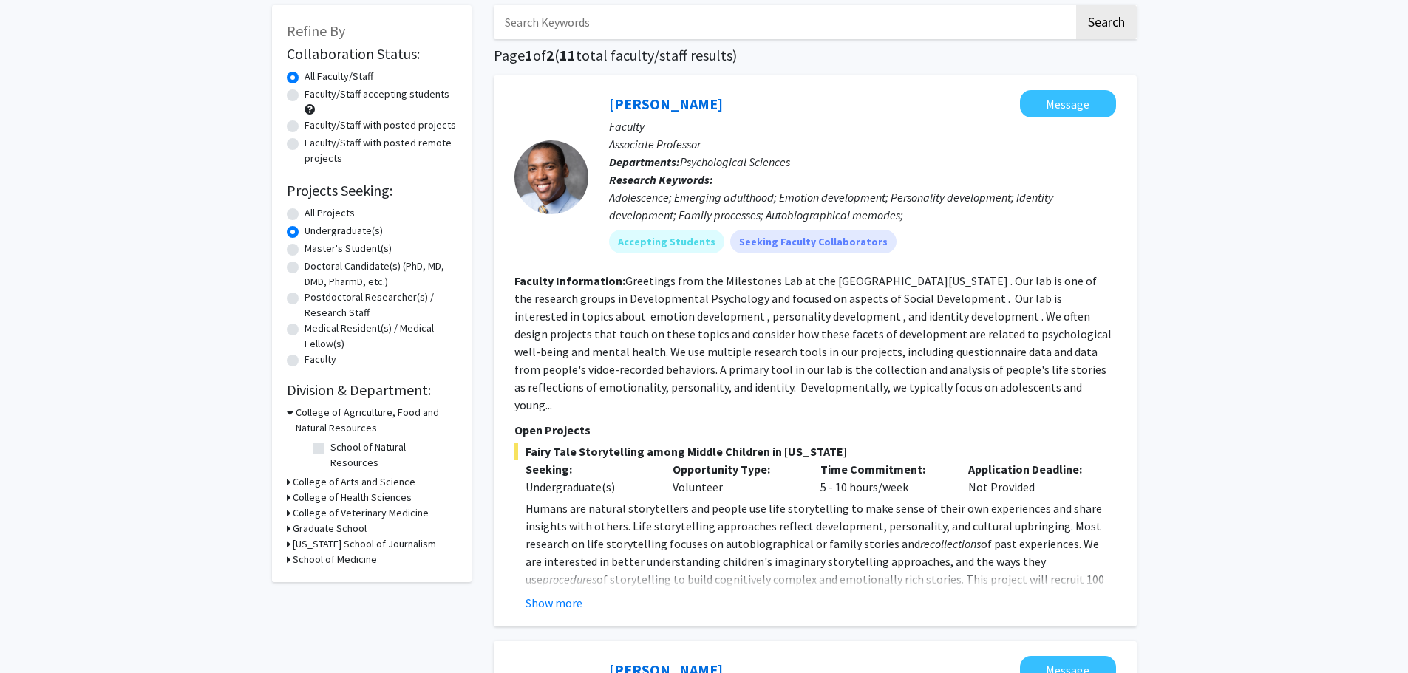
click at [285, 546] on div "Refine By Collaboration Status: Collaboration Status All Faculty/Staff Collabor…" at bounding box center [372, 293] width 200 height 577
click at [304, 552] on h3 "School of Medicine" at bounding box center [335, 560] width 84 height 16
click at [330, 589] on label "Biochemistry" at bounding box center [359, 597] width 58 height 16
click at [330, 589] on input "Biochemistry" at bounding box center [335, 594] width 10 height 10
checkbox input "true"
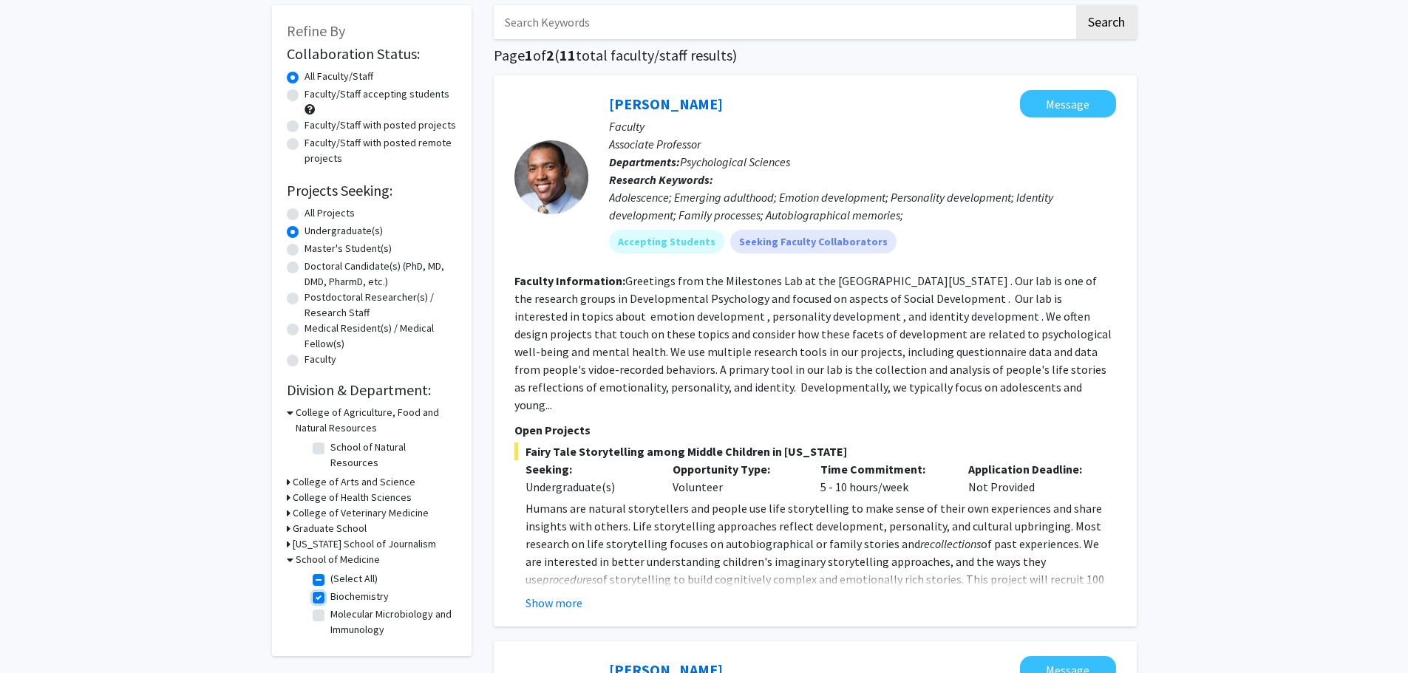
checkbox input "true"
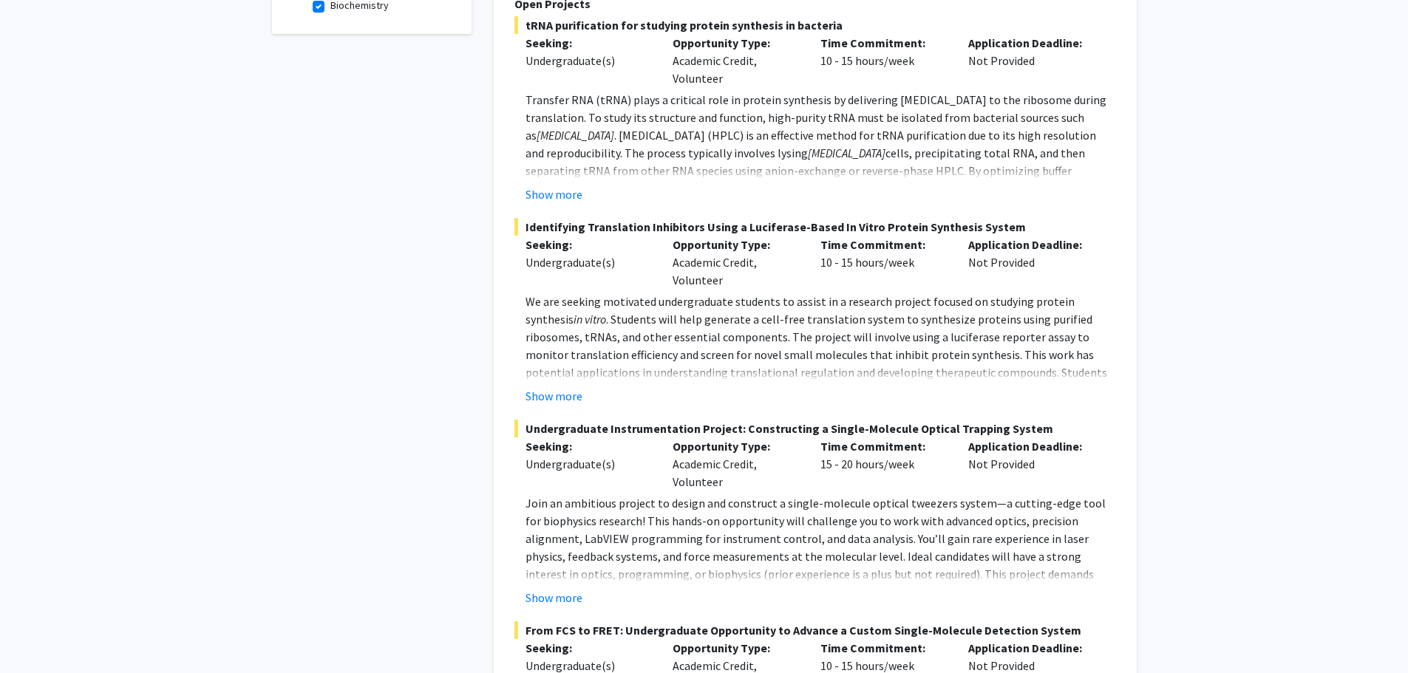
scroll to position [205, 0]
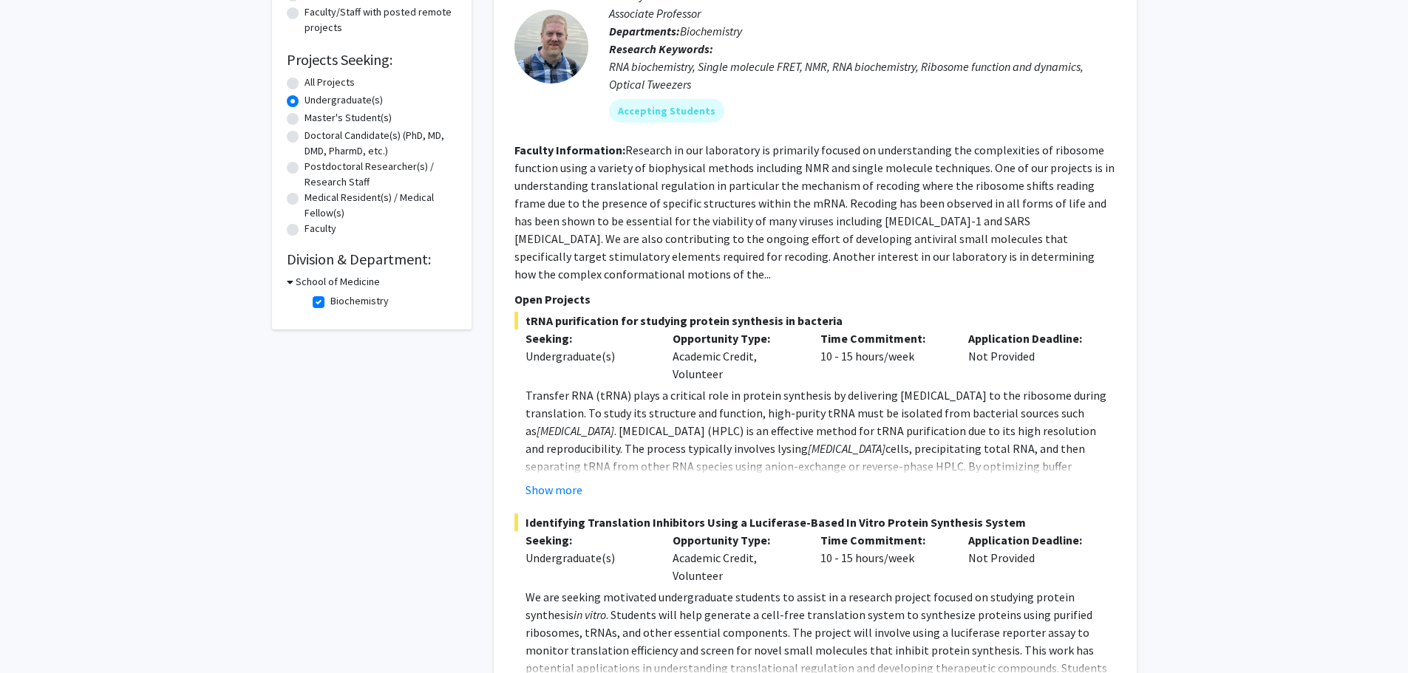
click at [330, 300] on label "Biochemistry" at bounding box center [359, 301] width 58 height 16
click at [330, 300] on input "Biochemistry" at bounding box center [335, 298] width 10 height 10
checkbox input "false"
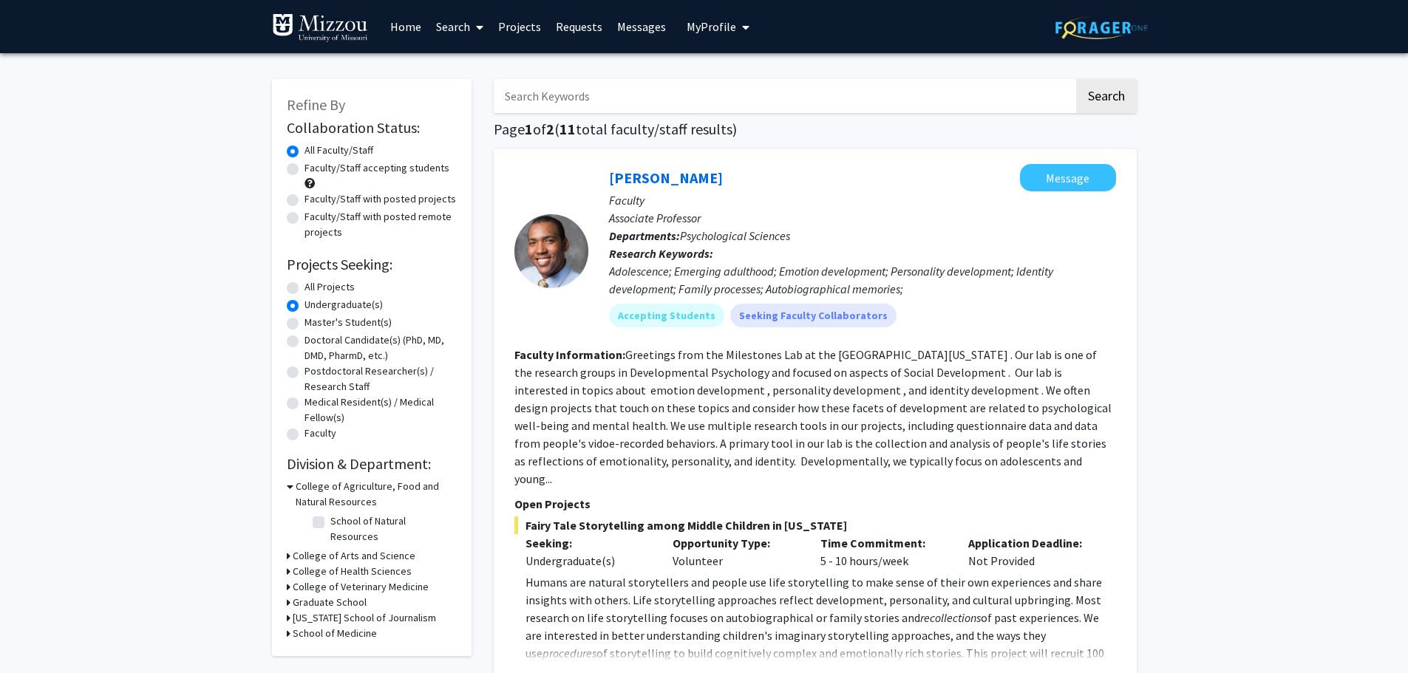
click at [296, 626] on h3 "School of Medicine" at bounding box center [335, 634] width 84 height 16
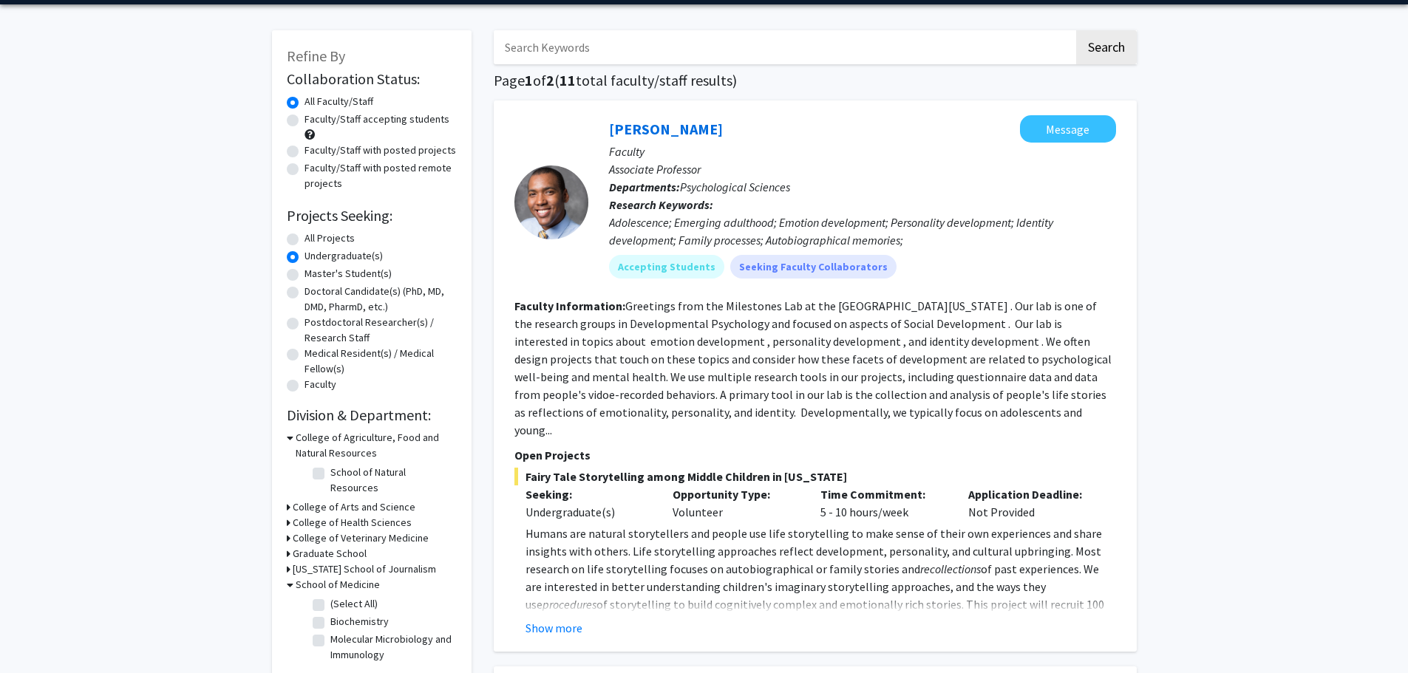
scroll to position [74, 0]
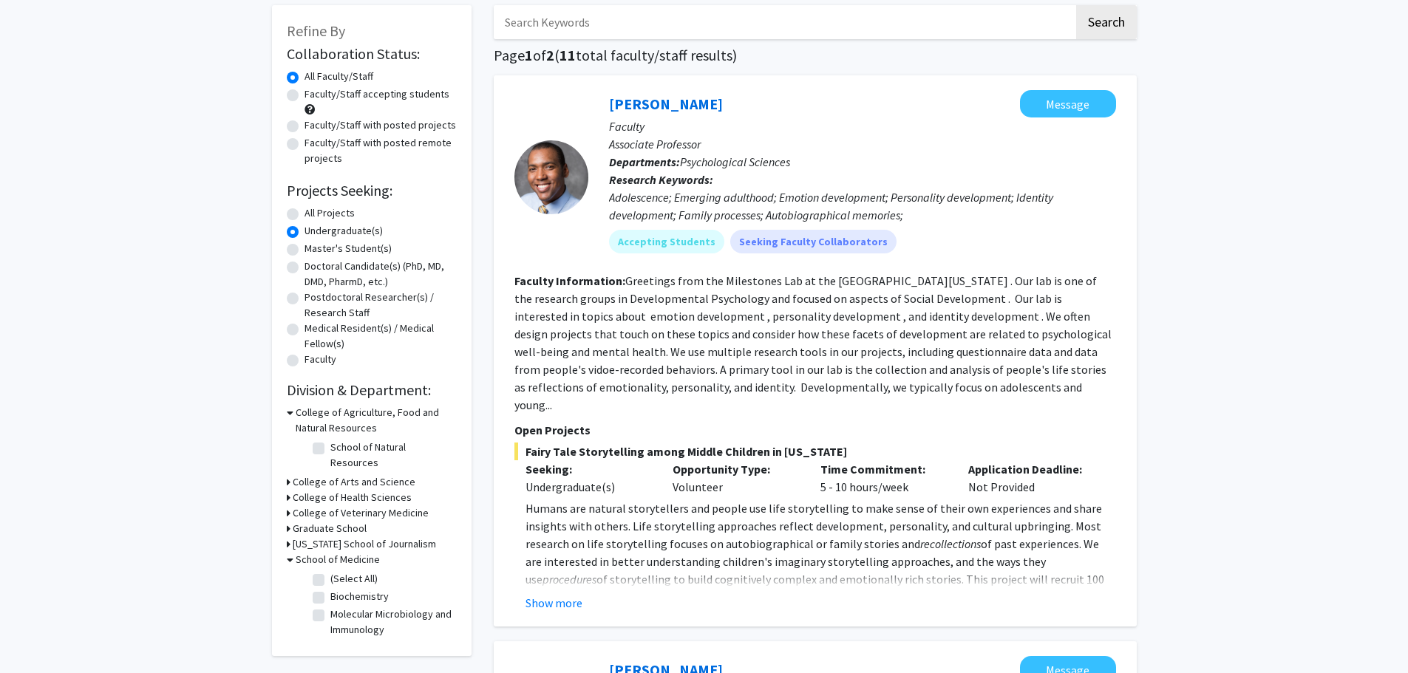
click at [330, 607] on label "Molecular Microbiology and Immunology" at bounding box center [391, 622] width 123 height 31
click at [330, 607] on input "Molecular Microbiology and Immunology" at bounding box center [335, 612] width 10 height 10
checkbox input "true"
